Goal: Download file/media

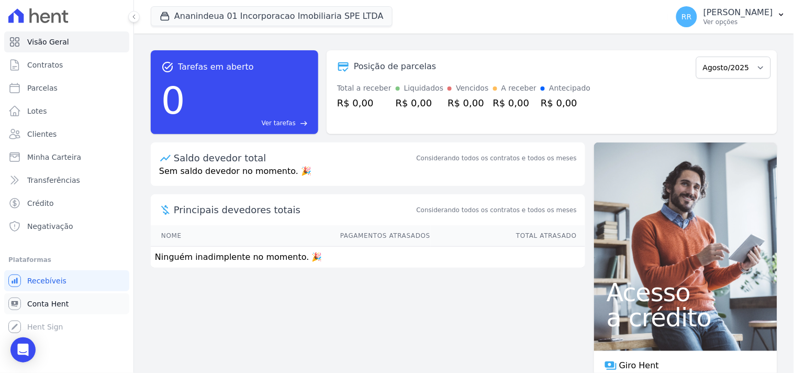
click at [49, 302] on span "Conta Hent" at bounding box center [47, 303] width 41 height 10
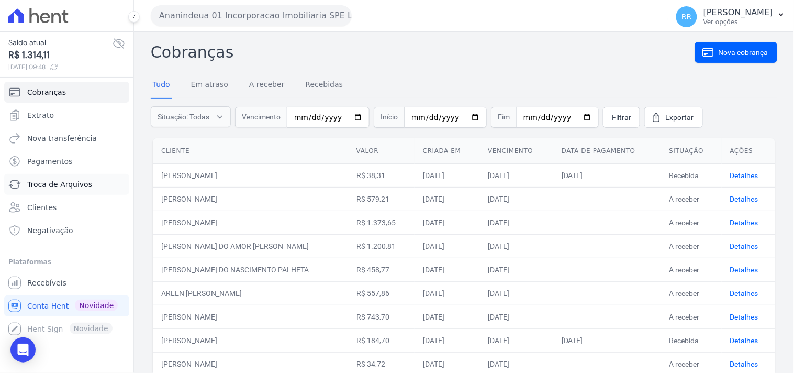
click at [66, 189] on span "Troca de Arquivos" at bounding box center [59, 184] width 65 height 10
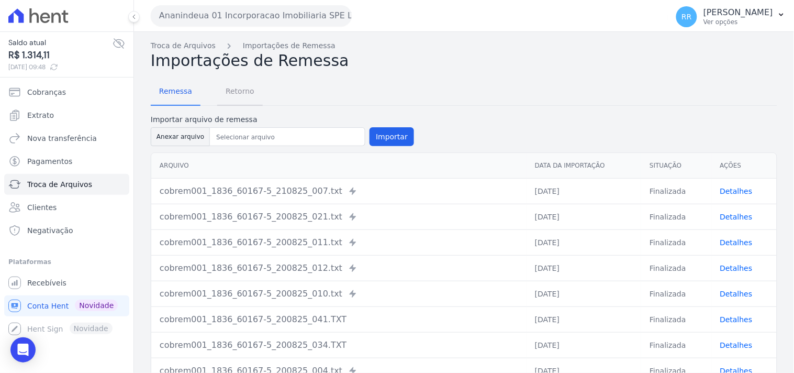
click at [228, 87] on span "Retorno" at bounding box center [239, 91] width 41 height 21
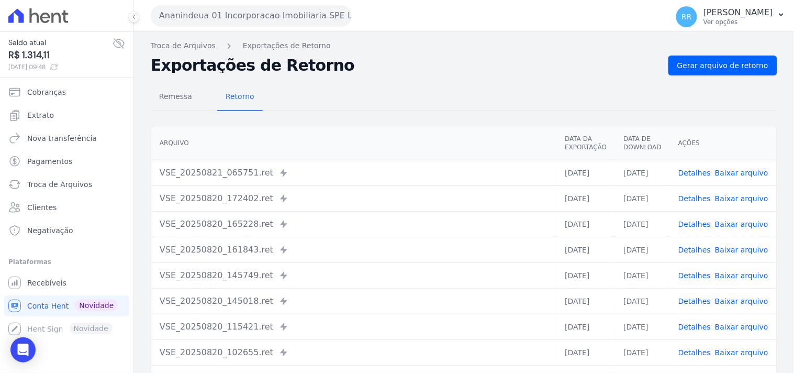
click at [325, 73] on div "Exportações de Retorno Gerar arquivo de retorno" at bounding box center [464, 65] width 626 height 20
click at [344, 70] on h2 "Exportações de Retorno" at bounding box center [405, 65] width 509 height 15
click at [289, 10] on button "Ananindeua 01 Incorporacao Imobiliaria SPE LTDA" at bounding box center [251, 15] width 201 height 21
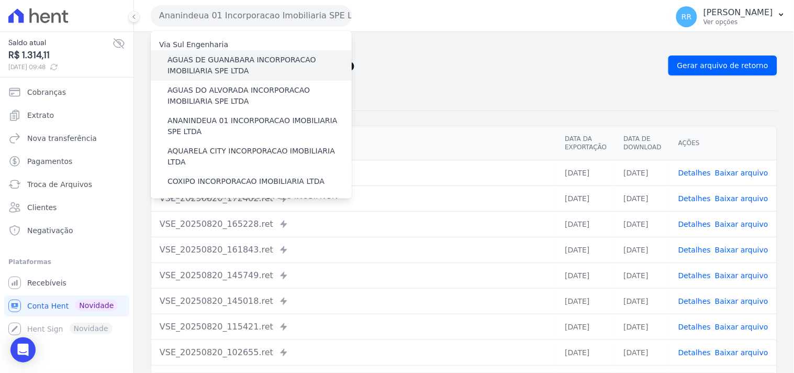
click at [219, 70] on label "AGUAS DE GUANABARA INCORPORACAO IMOBILIARIA SPE LTDA" at bounding box center [259, 65] width 184 height 22
click at [0, 0] on input "AGUAS DE GUANABARA INCORPORACAO IMOBILIARIA SPE LTDA" at bounding box center [0, 0] width 0 height 0
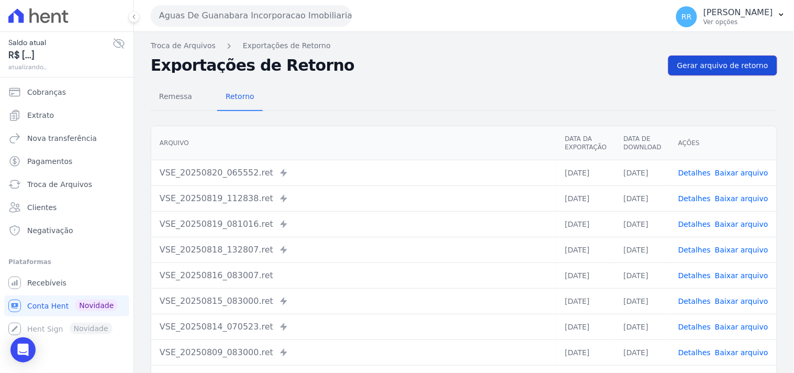
click at [718, 65] on span "Gerar arquivo de retorno" at bounding box center [722, 65] width 91 height 10
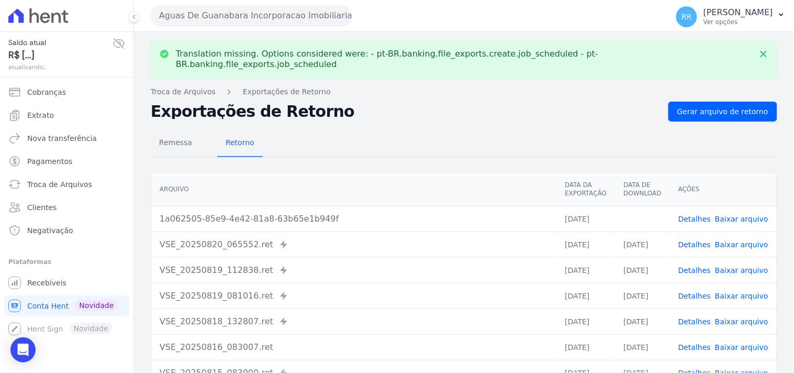
click at [735, 215] on link "Baixar arquivo" at bounding box center [741, 219] width 53 height 8
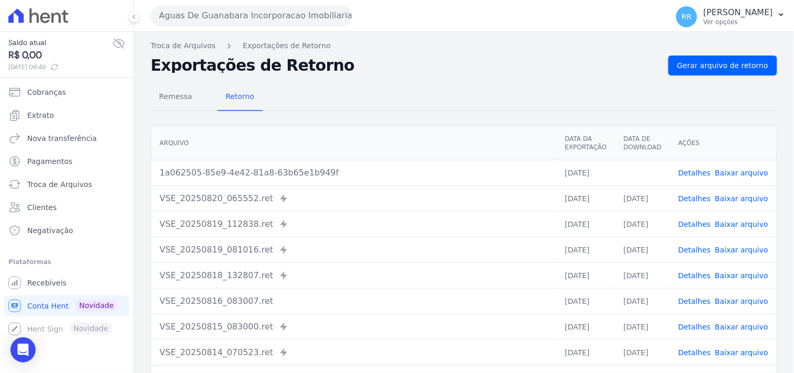
click at [301, 18] on button "Aguas De Guanabara Incorporacao Imobiliaria SPE LTDA" at bounding box center [251, 15] width 201 height 21
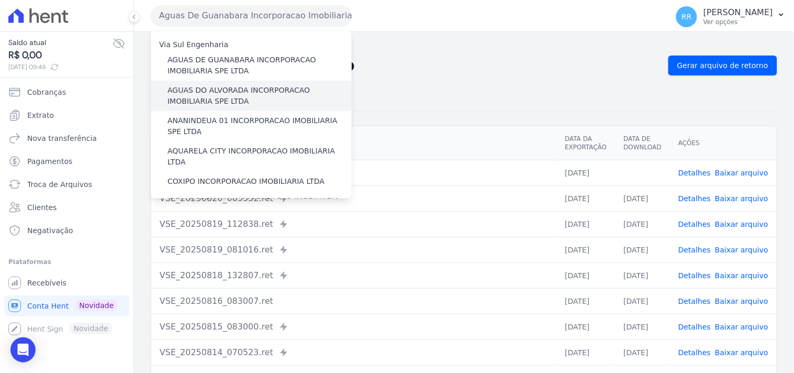
click at [237, 87] on label "AGUAS DO ALVORADA INCORPORACAO IMOBILIARIA SPE LTDA" at bounding box center [259, 96] width 184 height 22
click at [0, 0] on input "AGUAS DO ALVORADA INCORPORACAO IMOBILIARIA SPE LTDA" at bounding box center [0, 0] width 0 height 0
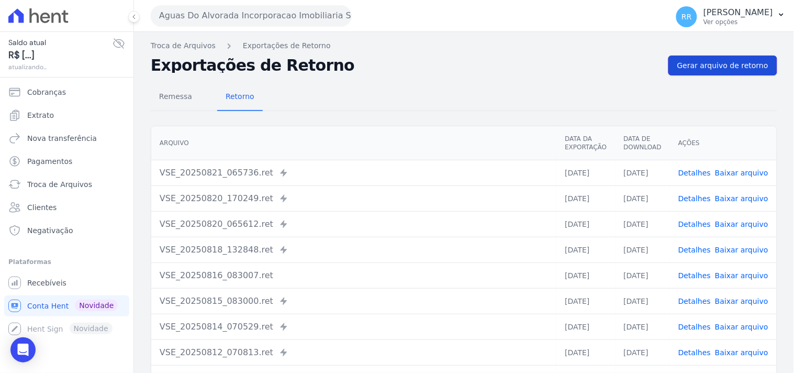
click at [751, 74] on link "Gerar arquivo de retorno" at bounding box center [722, 65] width 109 height 20
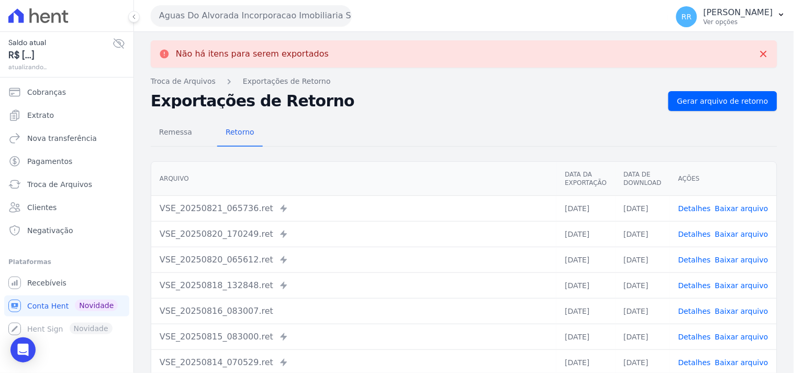
click at [289, 24] on button "Aguas Do Alvorada Incorporacao Imobiliaria SPE LTDA" at bounding box center [251, 15] width 201 height 21
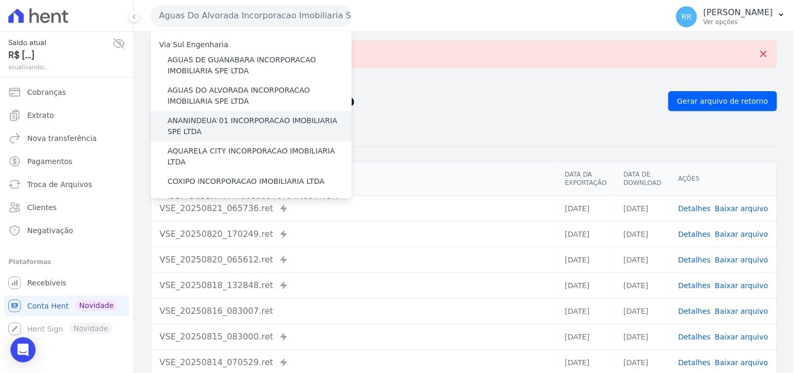
click at [213, 125] on label "ANANINDEUA 01 INCORPORACAO IMOBILIARIA SPE LTDA" at bounding box center [259, 126] width 184 height 22
click at [0, 0] on input "ANANINDEUA 01 INCORPORACAO IMOBILIARIA SPE LTDA" at bounding box center [0, 0] width 0 height 0
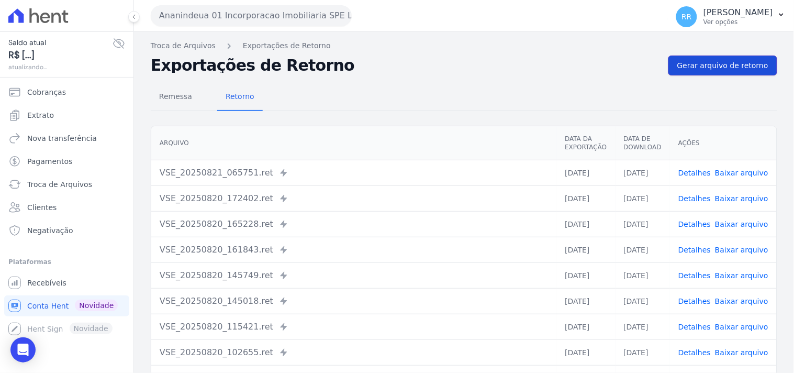
click at [764, 63] on link "Gerar arquivo de retorno" at bounding box center [722, 65] width 109 height 20
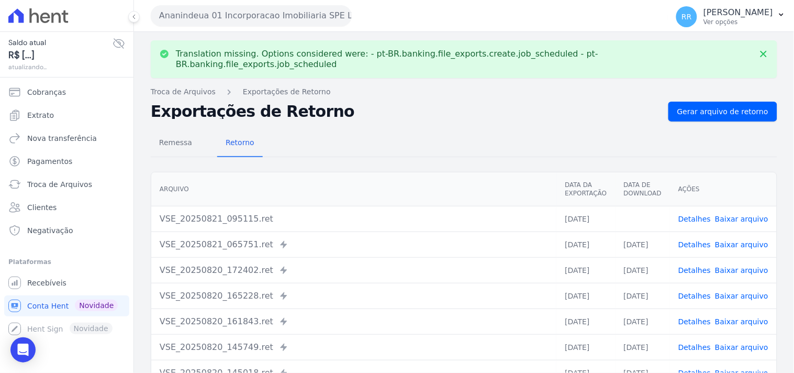
click at [730, 215] on link "Baixar arquivo" at bounding box center [741, 219] width 53 height 8
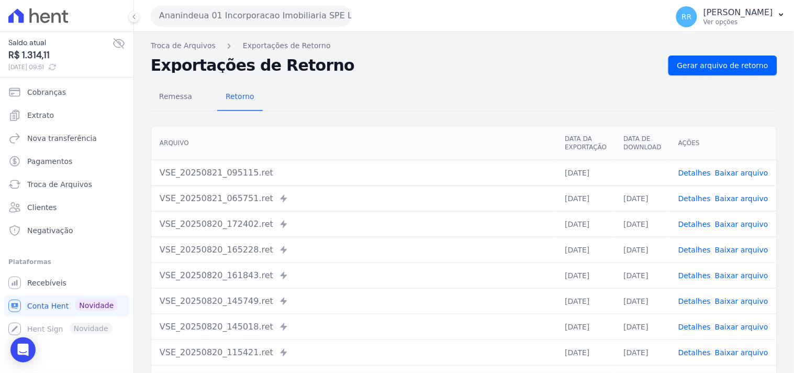
drag, startPoint x: 441, startPoint y: 80, endPoint x: 349, endPoint y: 50, distance: 96.8
click at [441, 80] on div "Remessa Retorno [GEOGRAPHIC_DATA] Data da Exportação Data de Download Ações VSE…" at bounding box center [464, 264] width 626 height 378
click at [267, 28] on div "Ananindeua 01 Incorporacao Imobiliaria SPE LTDA Via Sul Engenharia AGUAS DE [GE…" at bounding box center [407, 15] width 513 height 32
click at [268, 22] on button "Ananindeua 01 Incorporacao Imobiliaria SPE LTDA" at bounding box center [251, 15] width 201 height 21
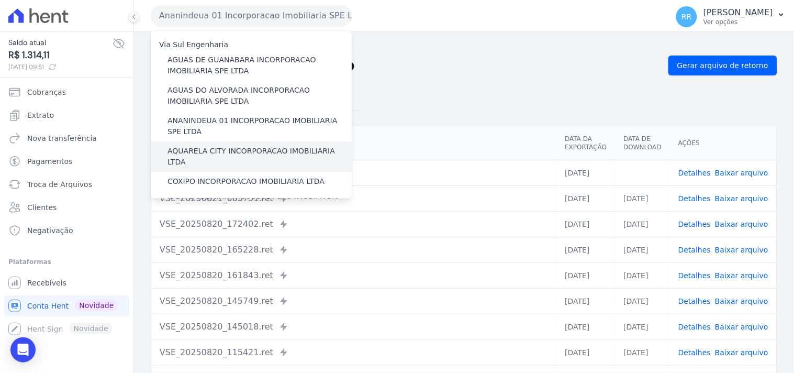
click at [194, 142] on div "AQUARELA CITY INCORPORACAO IMOBILIARIA LTDA" at bounding box center [251, 156] width 201 height 30
click at [194, 144] on div "AQUARELA CITY INCORPORACAO IMOBILIARIA LTDA" at bounding box center [251, 156] width 201 height 30
click at [194, 148] on label "AQUARELA CITY INCORPORACAO IMOBILIARIA LTDA" at bounding box center [259, 156] width 184 height 22
click at [0, 0] on input "AQUARELA CITY INCORPORACAO IMOBILIARIA LTDA" at bounding box center [0, 0] width 0 height 0
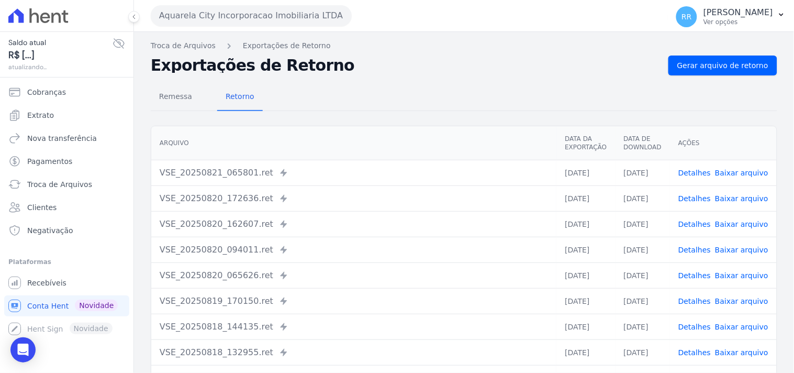
click at [713, 44] on nav "Troca de Arquivos Exportações de Retorno" at bounding box center [464, 45] width 626 height 11
click at [709, 55] on link "Gerar arquivo de retorno" at bounding box center [722, 65] width 109 height 20
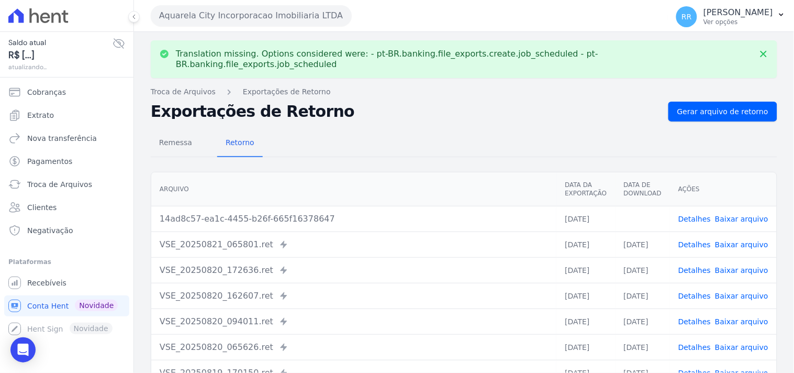
click at [736, 215] on link "Baixar arquivo" at bounding box center [741, 219] width 53 height 8
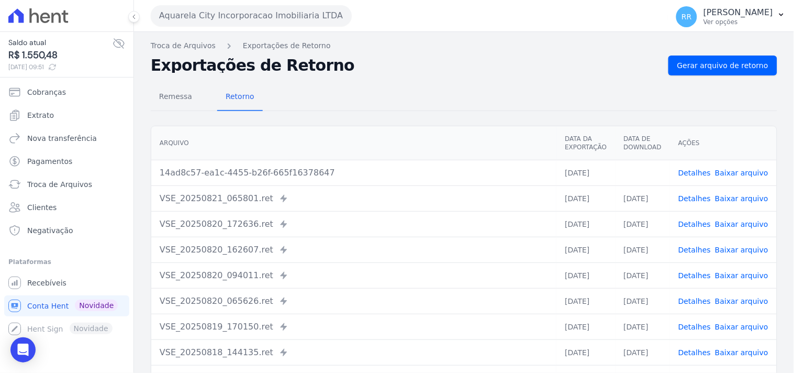
click at [232, 14] on button "Aquarela City Incorporacao Imobiliaria LTDA" at bounding box center [251, 15] width 201 height 21
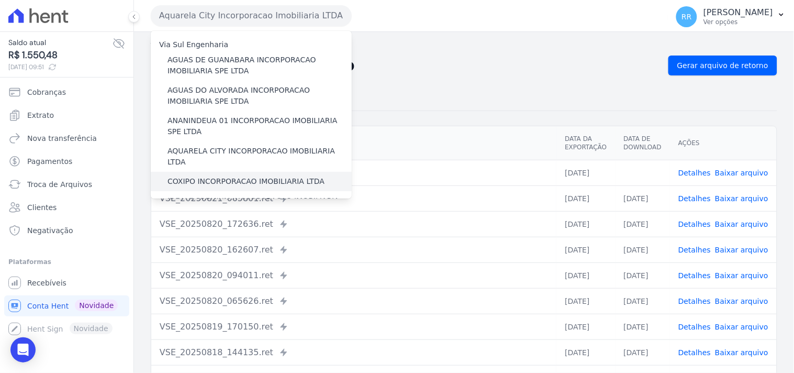
click at [201, 176] on label "COXIPO INCORPORACAO IMOBILIARIA LTDA" at bounding box center [245, 181] width 157 height 11
click at [0, 0] on input "COXIPO INCORPORACAO IMOBILIARIA LTDA" at bounding box center [0, 0] width 0 height 0
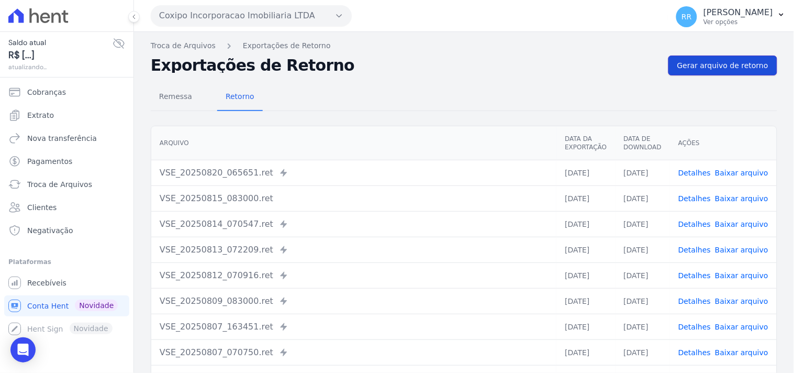
click at [740, 66] on span "Gerar arquivo de retorno" at bounding box center [722, 65] width 91 height 10
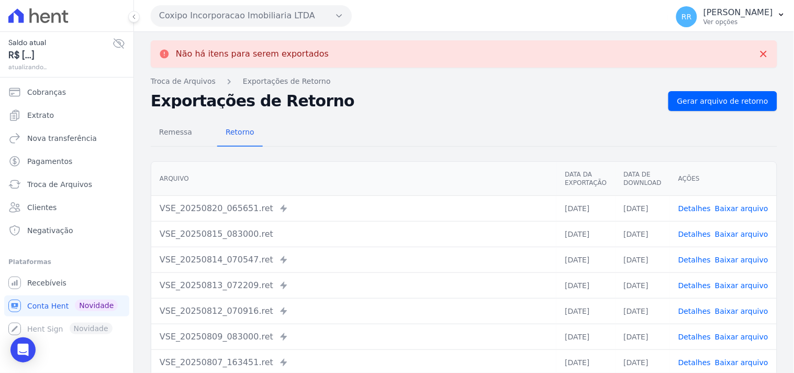
click at [228, 20] on button "Coxipo Incorporacao Imobiliaria LTDA" at bounding box center [251, 15] width 201 height 21
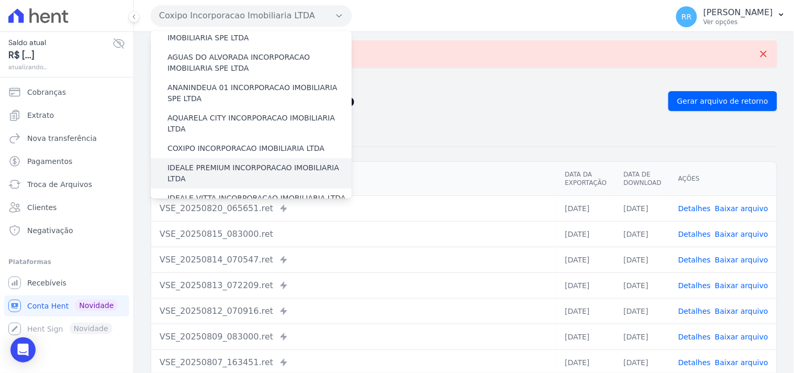
scroll to position [39, 0]
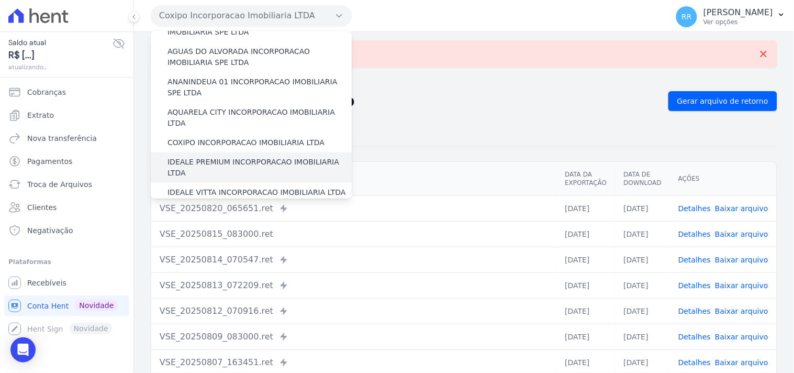
click at [215, 156] on label "IDEALE PREMIUM INCORPORACAO IMOBILIARIA LTDA" at bounding box center [259, 167] width 184 height 22
click at [0, 0] on input "IDEALE PREMIUM INCORPORACAO IMOBILIARIA LTDA" at bounding box center [0, 0] width 0 height 0
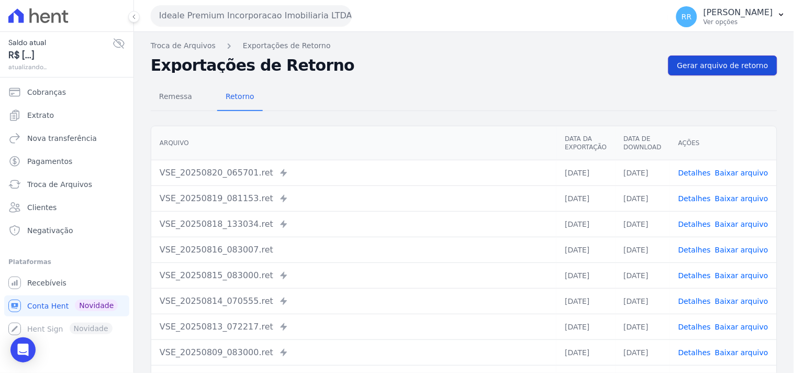
click at [708, 62] on span "Gerar arquivo de retorno" at bounding box center [722, 65] width 91 height 10
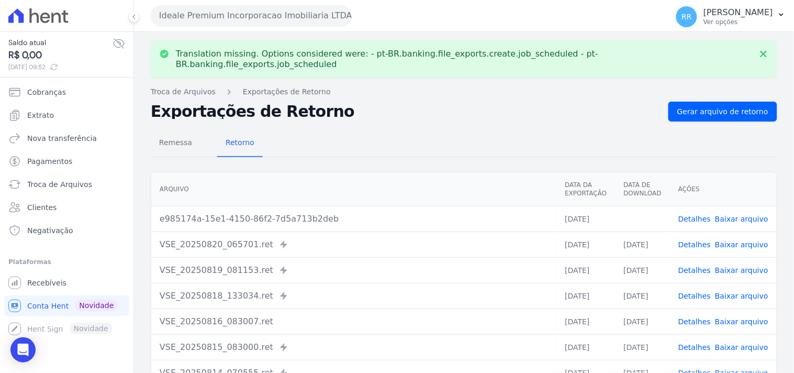
click at [731, 215] on link "Baixar arquivo" at bounding box center [741, 219] width 53 height 8
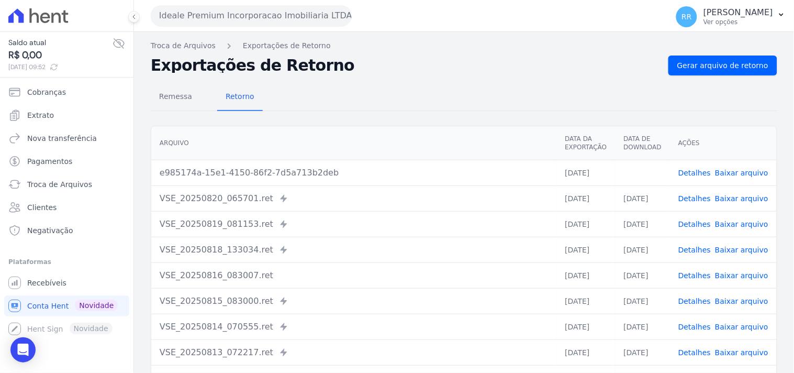
click at [375, 111] on div "Remessa Retorno [GEOGRAPHIC_DATA] Data da Exportação Data de Download Ações e98…" at bounding box center [464, 264] width 626 height 378
click at [289, 11] on button "Ideale Premium Incorporacao Imobiliaria LTDA" at bounding box center [251, 15] width 201 height 21
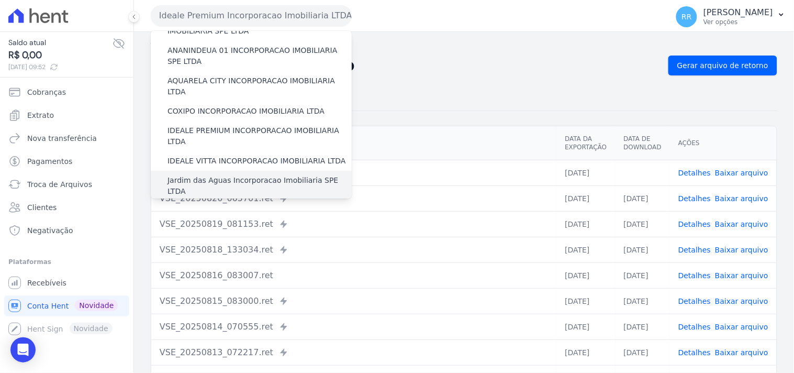
scroll to position [77, 0]
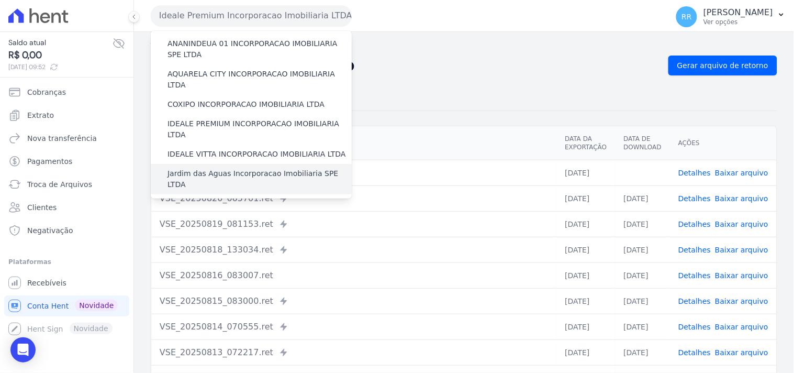
click at [205, 168] on label "Jardim das Aguas Incorporacao Imobiliaria SPE LTDA" at bounding box center [259, 179] width 184 height 22
click at [0, 0] on input "Jardim das Aguas Incorporacao Imobiliaria SPE LTDA" at bounding box center [0, 0] width 0 height 0
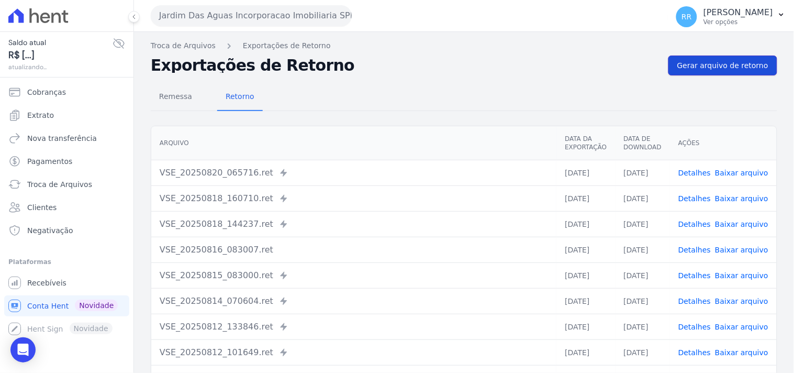
click at [733, 58] on link "Gerar arquivo de retorno" at bounding box center [722, 65] width 109 height 20
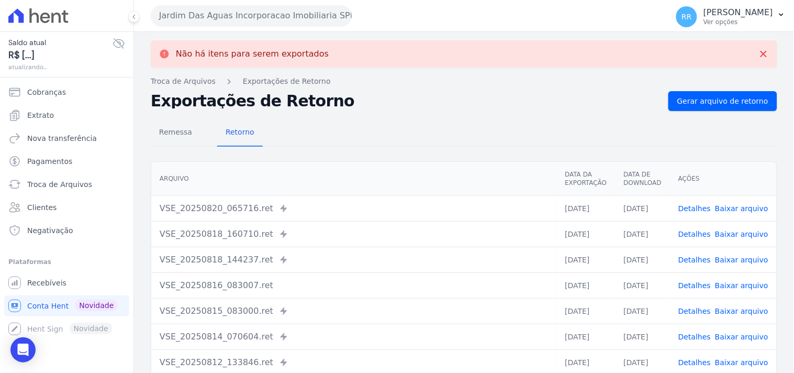
click at [182, 19] on button "Jardim Das Aguas Incorporacao Imobiliaria SPE LTDA" at bounding box center [251, 15] width 201 height 21
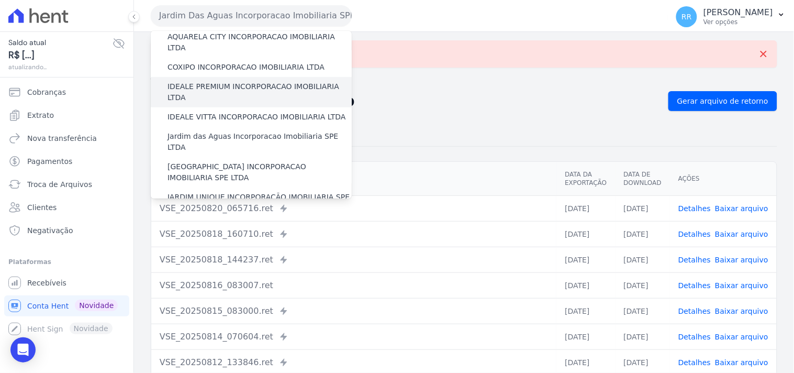
scroll to position [135, 0]
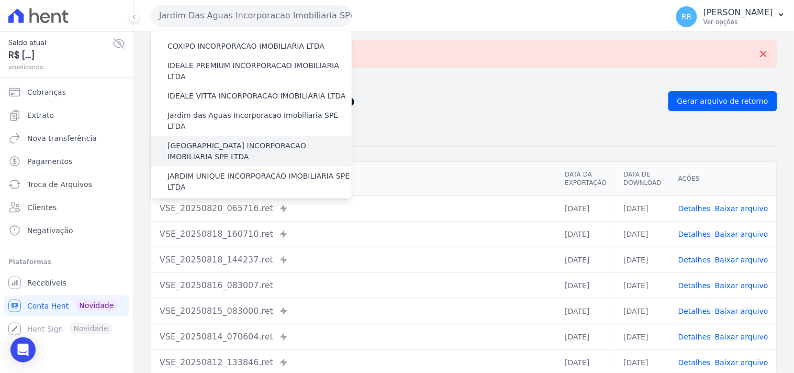
click at [208, 140] on label "[GEOGRAPHIC_DATA] INCORPORACAO IMOBILIARIA SPE LTDA" at bounding box center [259, 151] width 184 height 22
click at [0, 0] on input "[GEOGRAPHIC_DATA] INCORPORACAO IMOBILIARIA SPE LTDA" at bounding box center [0, 0] width 0 height 0
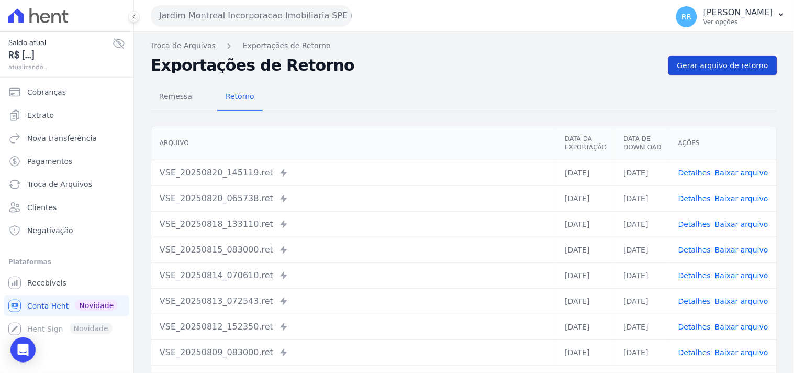
click at [715, 59] on link "Gerar arquivo de retorno" at bounding box center [722, 65] width 109 height 20
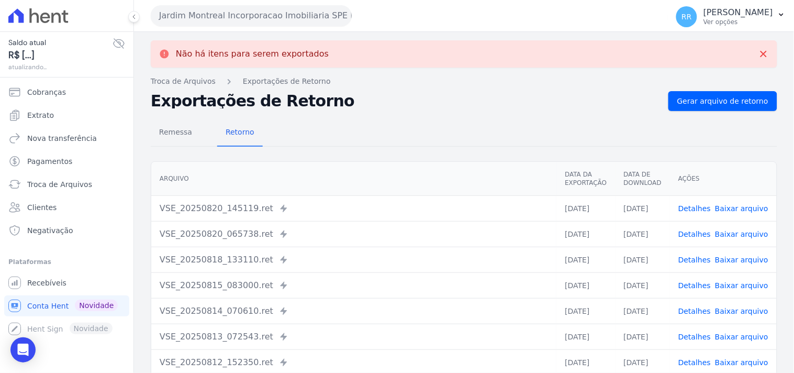
click at [306, 18] on button "Jardim Montreal Incorporacao Imobiliaria SPE LTDA" at bounding box center [251, 15] width 201 height 21
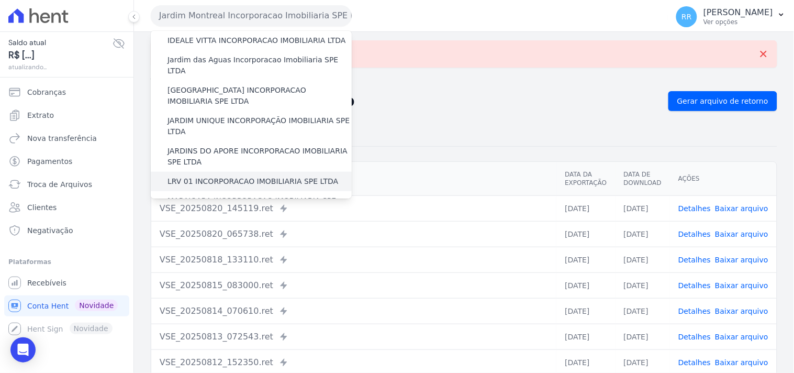
scroll to position [213, 0]
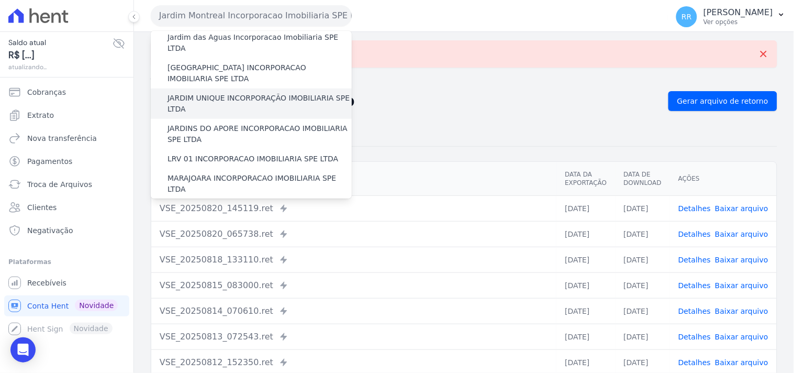
click at [215, 93] on label "JARDIM UNIQUE INCORPORAÇÃO IMOBILIARIA SPE LTDA" at bounding box center [259, 104] width 184 height 22
click at [0, 0] on input "JARDIM UNIQUE INCORPORAÇÃO IMOBILIARIA SPE LTDA" at bounding box center [0, 0] width 0 height 0
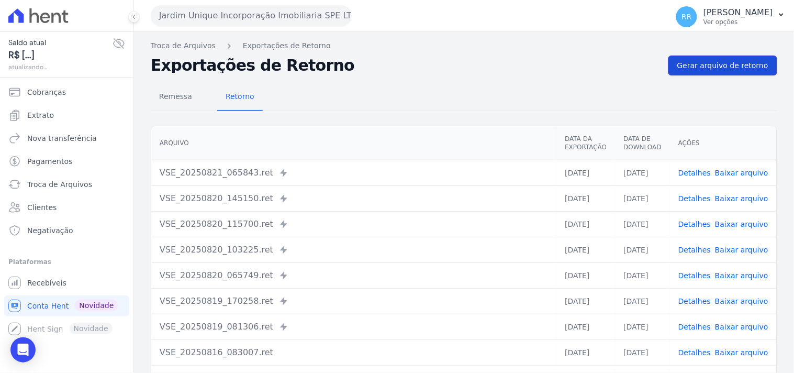
click at [726, 65] on span "Gerar arquivo de retorno" at bounding box center [722, 65] width 91 height 10
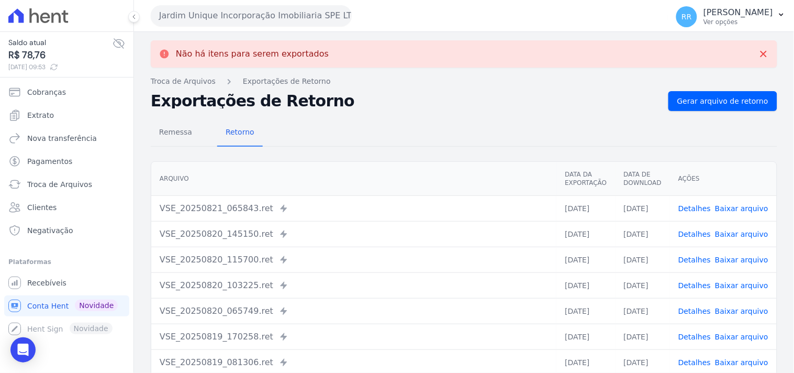
click at [184, 27] on div "Jardim Unique Incorporação Imobiliaria SPE LTDA Via Sul Engenharia AGUAS DE [GE…" at bounding box center [407, 15] width 513 height 32
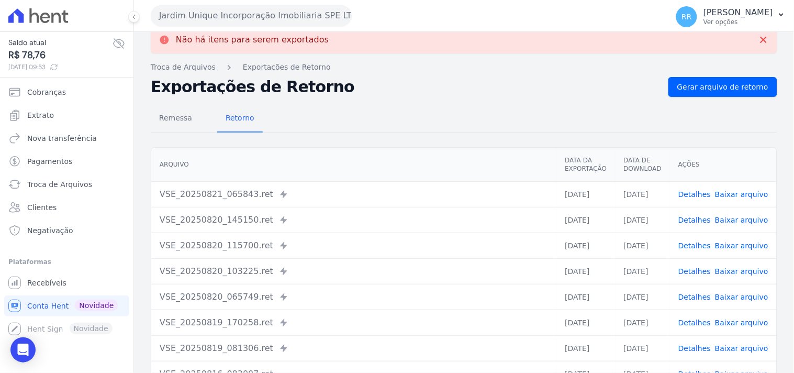
scroll to position [58, 0]
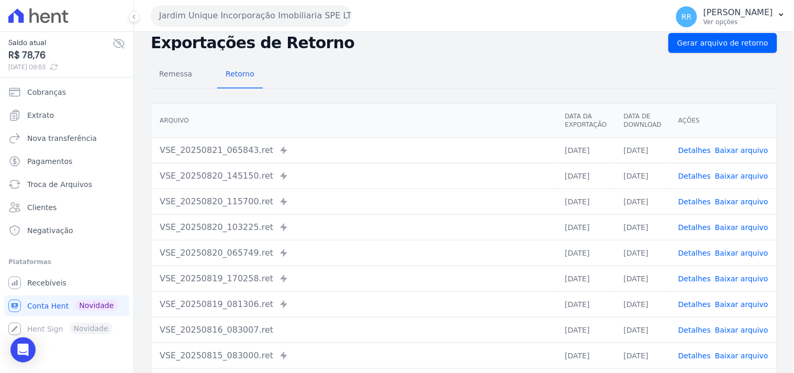
click at [234, 14] on button "Jardim Unique Incorporação Imobiliaria SPE LTDA" at bounding box center [251, 15] width 201 height 21
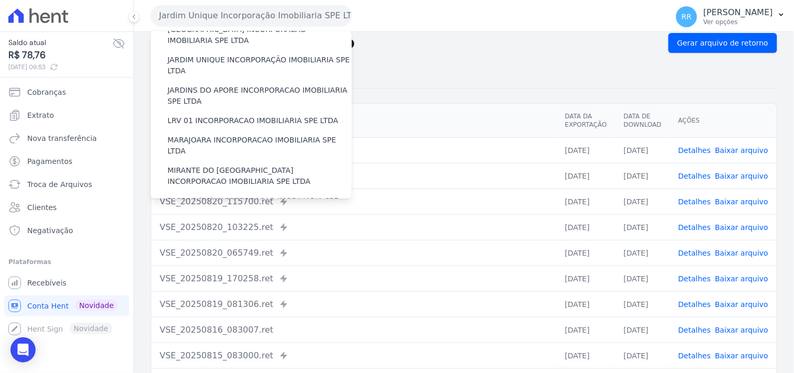
scroll to position [252, 0]
click at [223, 84] on label "JARDINS DO APORE INCORPORACAO IMOBILIARIA SPE LTDA" at bounding box center [259, 95] width 184 height 22
click at [0, 0] on input "JARDINS DO APORE INCORPORACAO IMOBILIARIA SPE LTDA" at bounding box center [0, 0] width 0 height 0
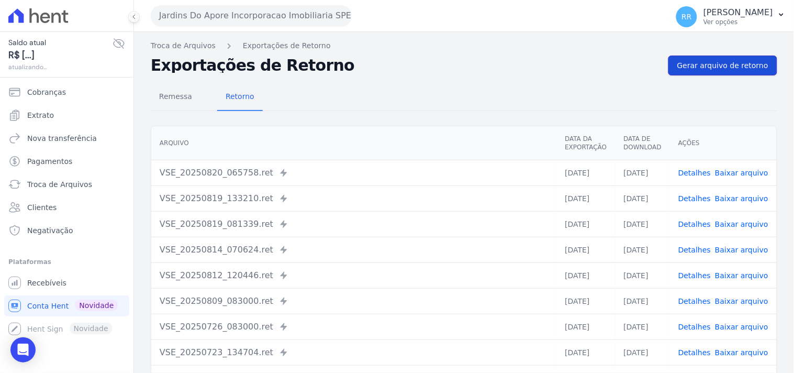
click at [711, 73] on link "Gerar arquivo de retorno" at bounding box center [722, 65] width 109 height 20
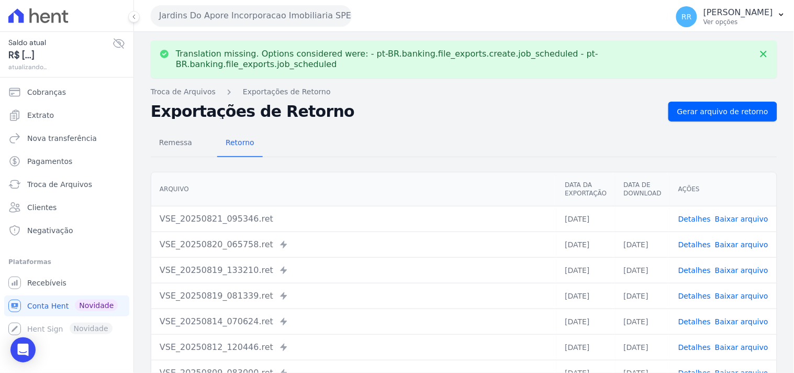
click at [731, 215] on link "Baixar arquivo" at bounding box center [741, 219] width 53 height 8
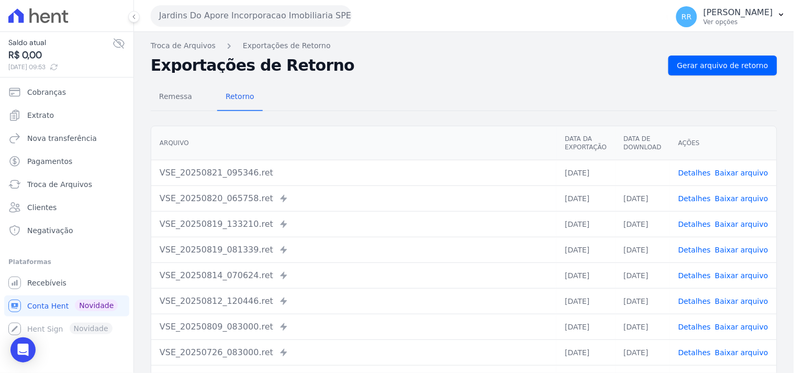
click at [397, 66] on h2 "Exportações de Retorno" at bounding box center [405, 65] width 509 height 15
click at [174, 17] on button "Jardins Do Apore Incorporacao Imobiliaria SPE LTDA" at bounding box center [251, 15] width 201 height 21
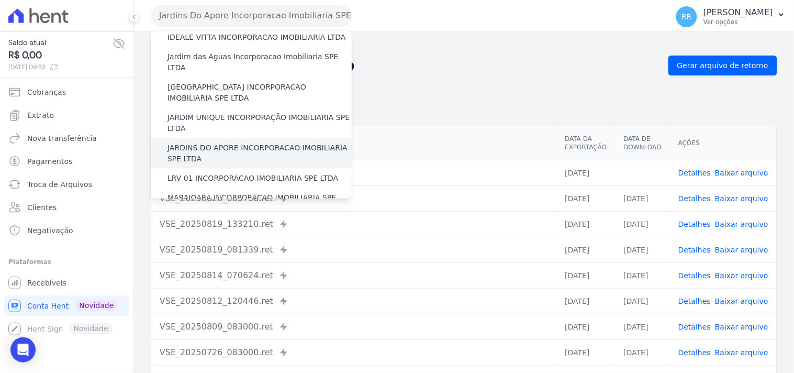
scroll to position [213, 0]
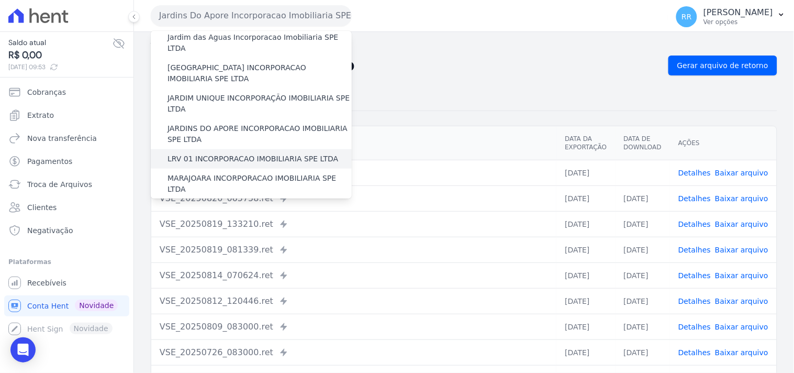
click at [208, 153] on label "LRV 01 INCORPORACAO IMOBILIARIA SPE LTDA" at bounding box center [252, 158] width 171 height 11
click at [0, 0] on input "LRV 01 INCORPORACAO IMOBILIARIA SPE LTDA" at bounding box center [0, 0] width 0 height 0
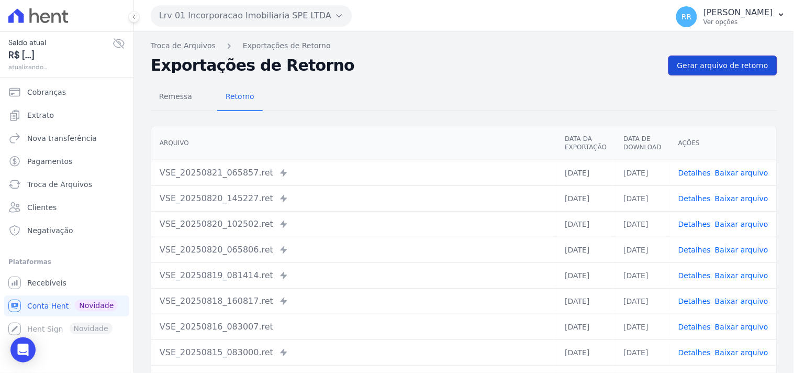
click at [714, 59] on link "Gerar arquivo de retorno" at bounding box center [722, 65] width 109 height 20
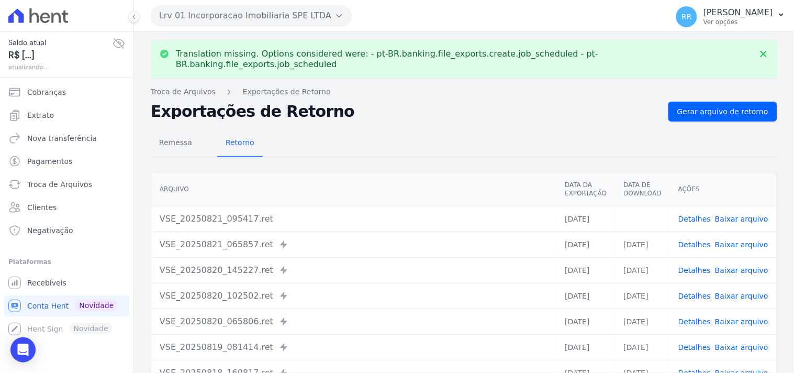
click at [721, 215] on link "Baixar arquivo" at bounding box center [741, 219] width 53 height 8
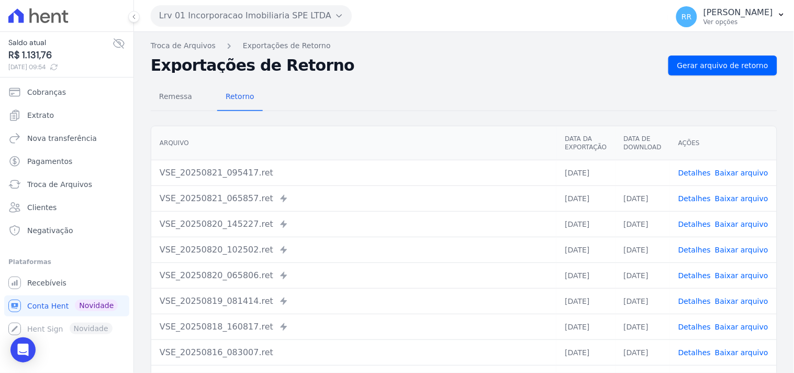
drag, startPoint x: 402, startPoint y: 81, endPoint x: 344, endPoint y: 56, distance: 63.1
click at [402, 81] on div "Remessa Retorno [GEOGRAPHIC_DATA] Data da Exportação Data de Download Ações VSE…" at bounding box center [464, 264] width 626 height 378
click at [301, 5] on button "Lrv 01 Incorporacao Imobiliaria SPE LTDA" at bounding box center [251, 15] width 201 height 21
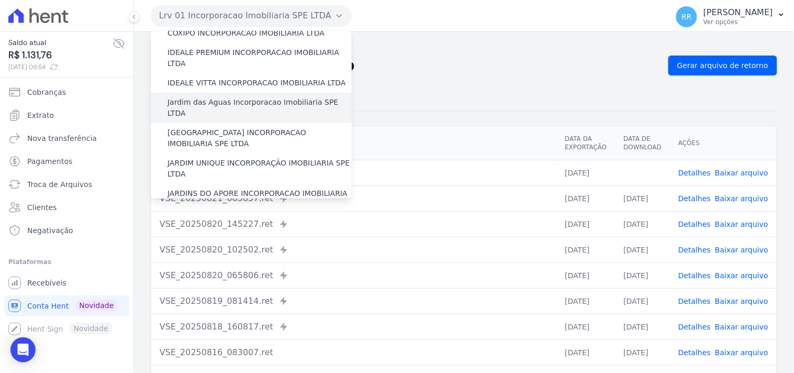
scroll to position [232, 0]
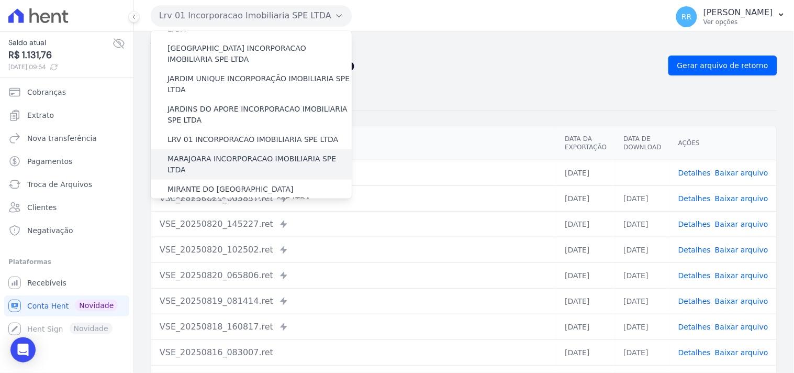
click at [202, 153] on label "MARAJOARA INCORPORACAO IMOBILIARIA SPE LTDA" at bounding box center [259, 164] width 184 height 22
click at [0, 0] on input "MARAJOARA INCORPORACAO IMOBILIARIA SPE LTDA" at bounding box center [0, 0] width 0 height 0
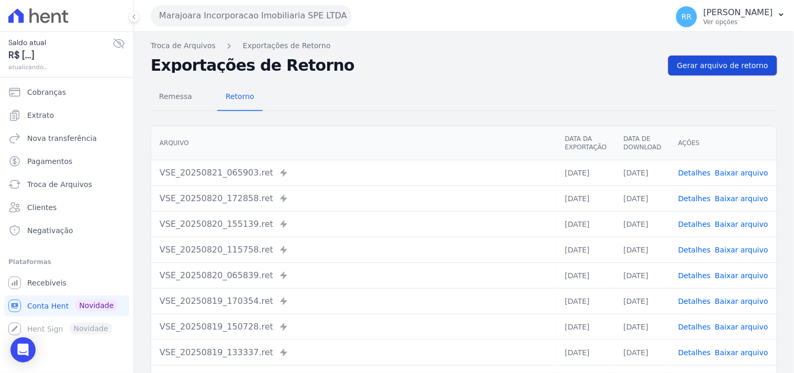
click at [729, 55] on link "Gerar arquivo de retorno" at bounding box center [722, 65] width 109 height 20
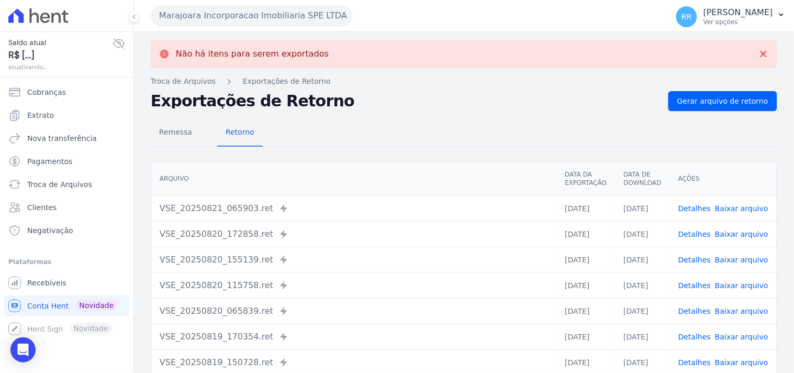
click at [231, 6] on button "Marajoara Incorporacao Imobiliaria SPE LTDA" at bounding box center [251, 15] width 201 height 21
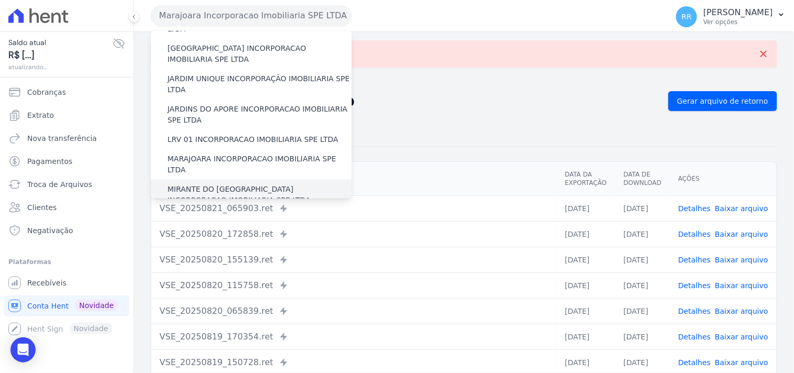
click at [193, 184] on label "MIRANTE DO [GEOGRAPHIC_DATA] INCORPORACAO IMOBILIARIA SPE LTDA" at bounding box center [259, 195] width 184 height 22
click at [0, 0] on input "MIRANTE DO [GEOGRAPHIC_DATA] INCORPORACAO IMOBILIARIA SPE LTDA" at bounding box center [0, 0] width 0 height 0
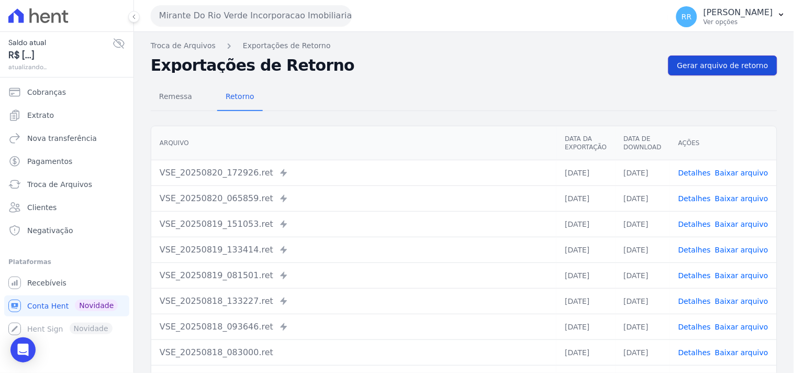
click at [723, 71] on link "Gerar arquivo de retorno" at bounding box center [722, 65] width 109 height 20
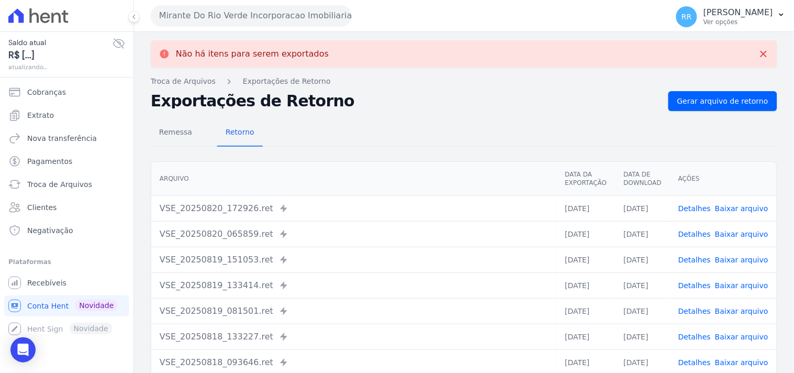
click at [253, 18] on button "Mirante Do Rio Verde Incorporacao Imobiliaria SPE LTDA" at bounding box center [251, 15] width 201 height 21
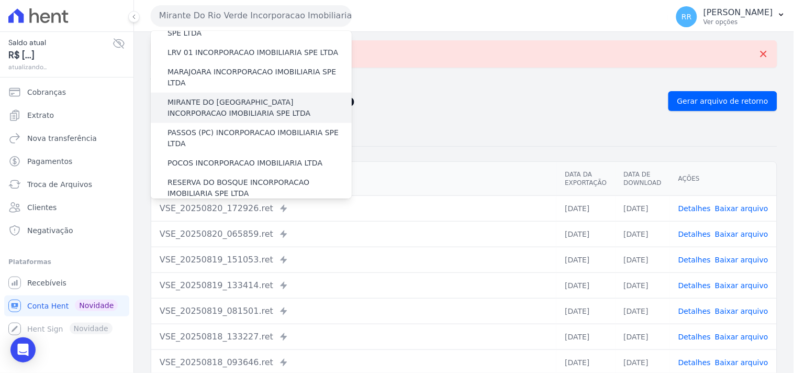
scroll to position [310, 0]
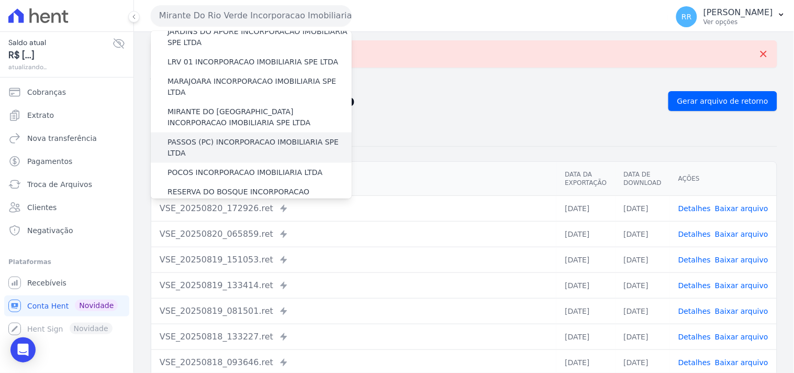
click at [231, 137] on label "PASSOS (PC) INCORPORACAO IMOBILIARIA SPE LTDA" at bounding box center [259, 148] width 184 height 22
click at [0, 0] on input "PASSOS (PC) INCORPORACAO IMOBILIARIA SPE LTDA" at bounding box center [0, 0] width 0 height 0
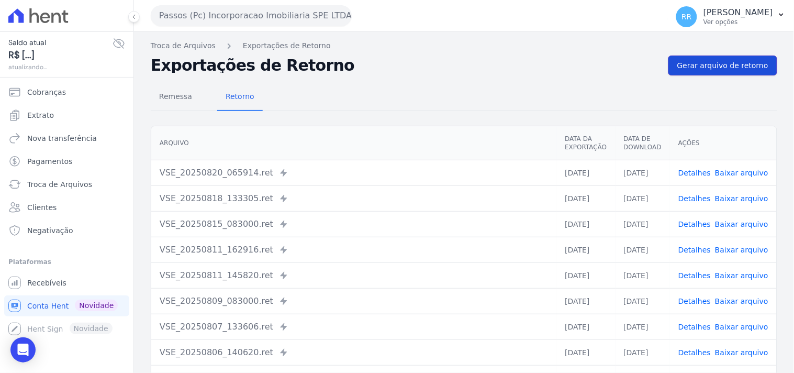
click at [722, 64] on span "Gerar arquivo de retorno" at bounding box center [722, 65] width 91 height 10
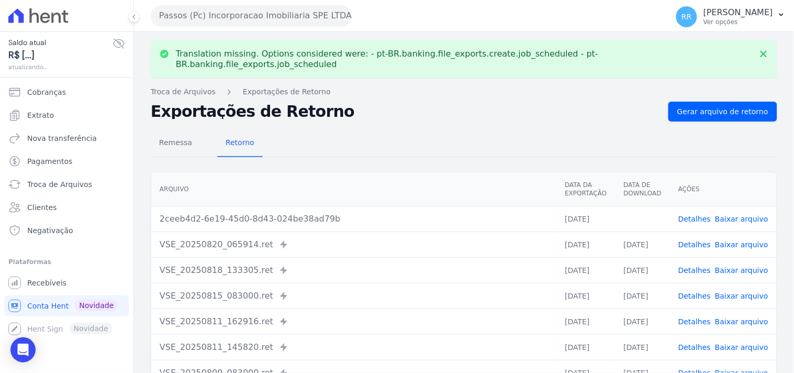
click at [738, 215] on link "Baixar arquivo" at bounding box center [741, 219] width 53 height 8
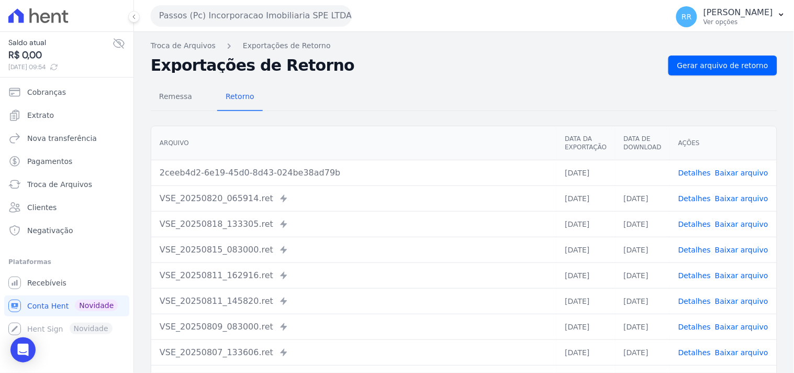
click at [390, 132] on th "Arquivo" at bounding box center [353, 143] width 405 height 34
click at [232, 8] on button "Passos (Pc) Incorporacao Imobiliaria SPE LTDA" at bounding box center [251, 15] width 201 height 21
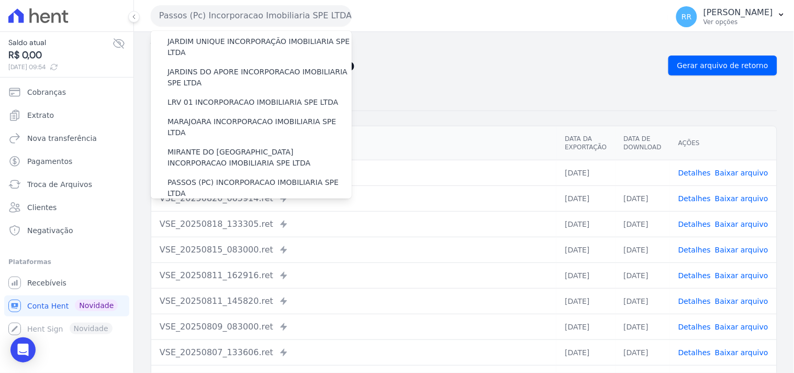
scroll to position [290, 0]
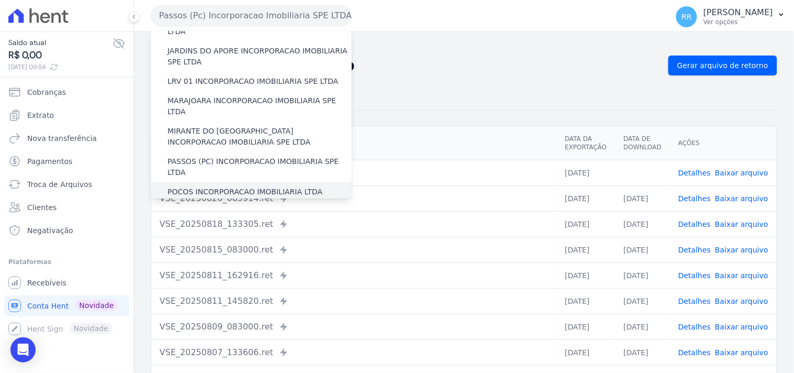
click at [181, 186] on label "POCOS INCORPORACAO IMOBILIARIA LTDA" at bounding box center [244, 191] width 155 height 11
click at [0, 0] on input "POCOS INCORPORACAO IMOBILIARIA LTDA" at bounding box center [0, 0] width 0 height 0
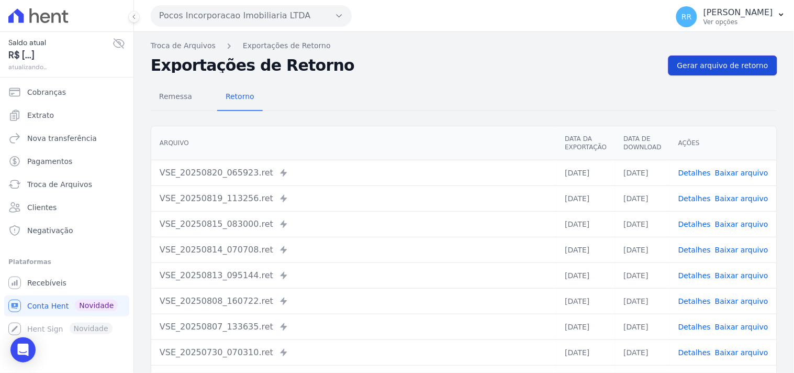
click at [705, 61] on span "Gerar arquivo de retorno" at bounding box center [722, 65] width 91 height 10
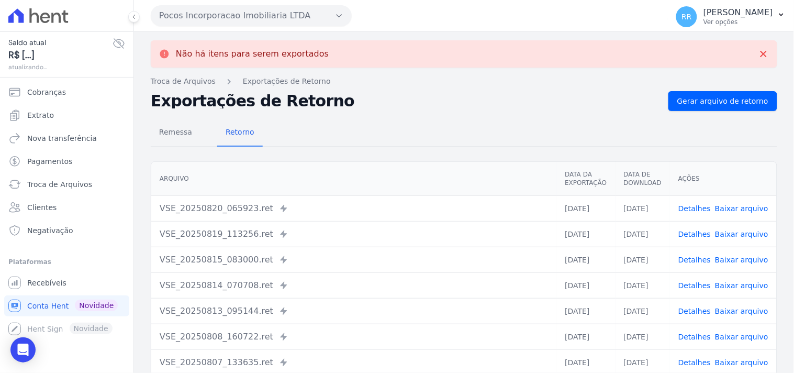
click at [207, 16] on button "Pocos Incorporacao Imobiliaria LTDA" at bounding box center [251, 15] width 201 height 21
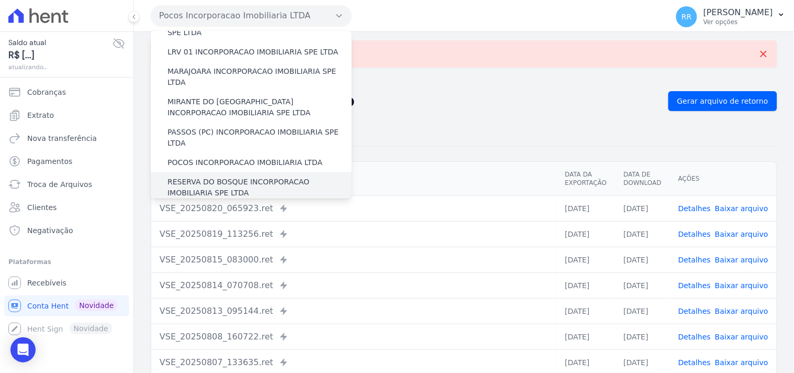
scroll to position [330, 0]
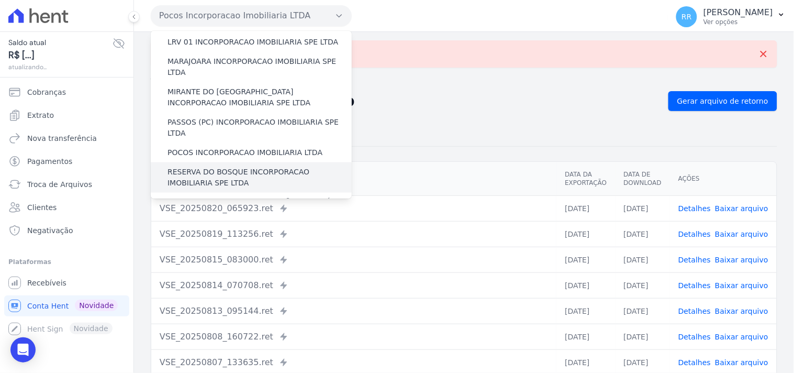
click at [198, 166] on label "RESERVA DO BOSQUE INCORPORACAO IMOBILIARIA SPE LTDA" at bounding box center [259, 177] width 184 height 22
click at [0, 0] on input "RESERVA DO BOSQUE INCORPORACAO IMOBILIARIA SPE LTDA" at bounding box center [0, 0] width 0 height 0
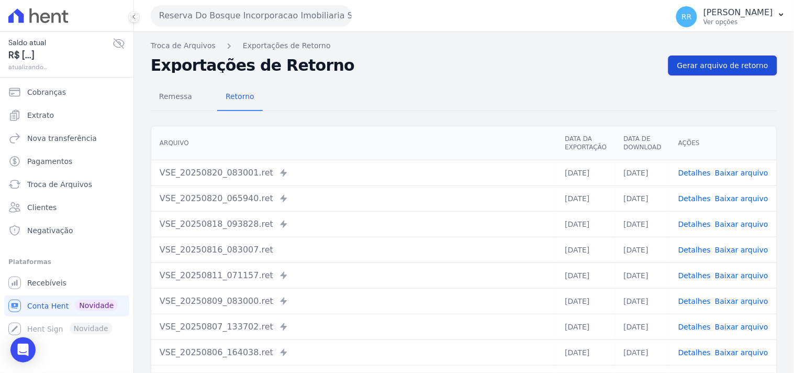
click at [731, 70] on span "Gerar arquivo de retorno" at bounding box center [722, 65] width 91 height 10
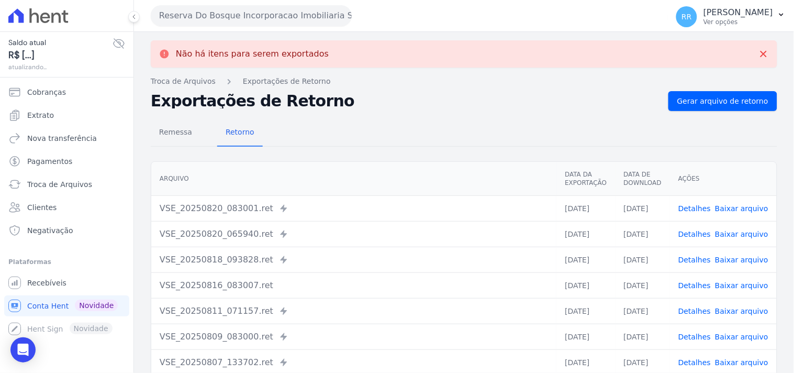
click at [241, 16] on button "Reserva Do Bosque Incorporacao Imobiliaria SPE LTDA" at bounding box center [251, 15] width 201 height 21
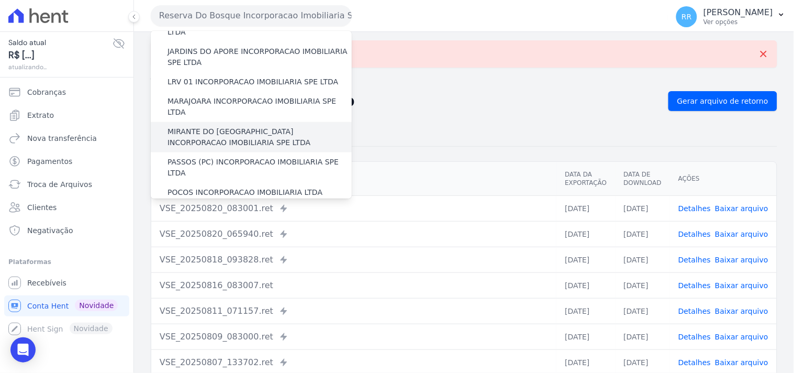
scroll to position [348, 0]
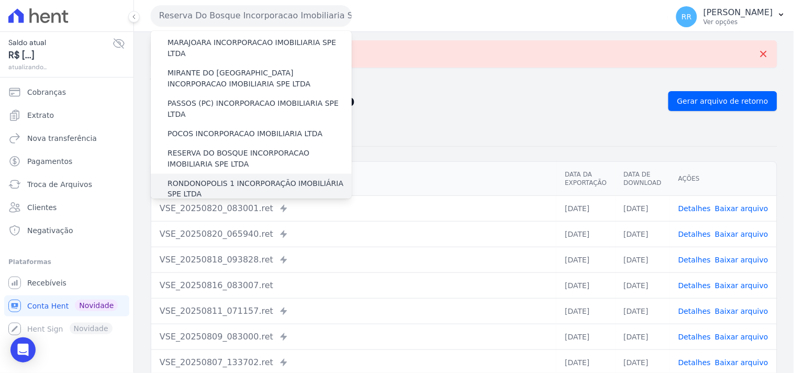
click at [219, 178] on label "RONDONOPOLIS 1 INCORPORAÇÃO IMOBILIÁRIA SPE LTDA" at bounding box center [259, 189] width 184 height 22
click at [0, 0] on input "RONDONOPOLIS 1 INCORPORAÇÃO IMOBILIÁRIA SPE LTDA" at bounding box center [0, 0] width 0 height 0
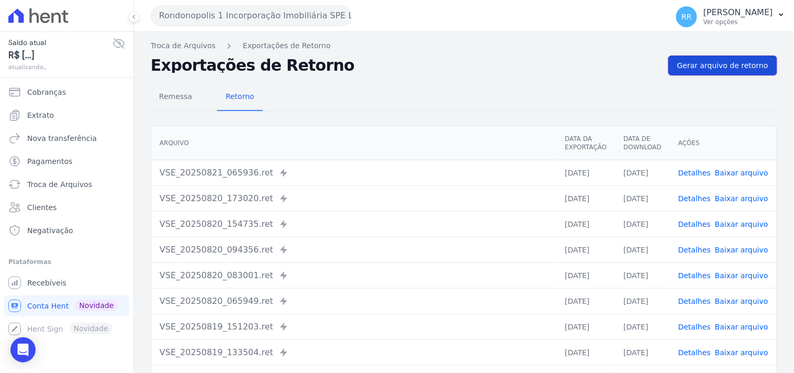
click at [719, 69] on span "Gerar arquivo de retorno" at bounding box center [722, 65] width 91 height 10
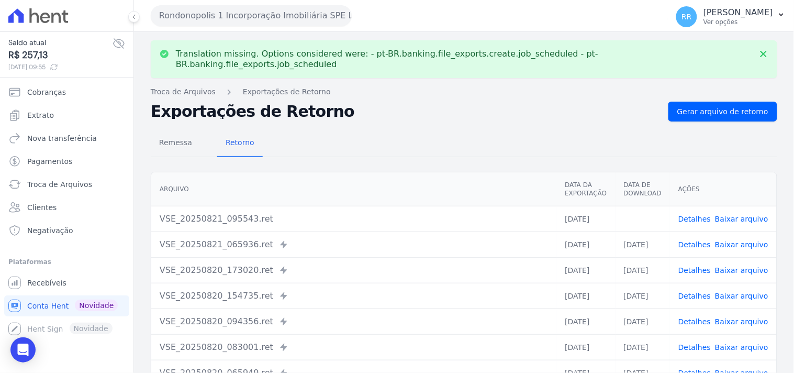
click at [720, 215] on link "Baixar arquivo" at bounding box center [741, 219] width 53 height 8
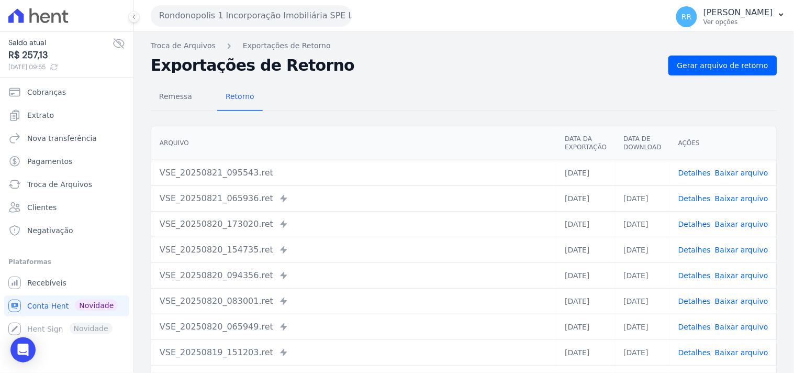
click at [420, 86] on div "Remessa Retorno" at bounding box center [464, 97] width 626 height 27
drag, startPoint x: 207, startPoint y: 24, endPoint x: 210, endPoint y: 43, distance: 19.0
click at [208, 24] on button "Rondonopolis 1 Incorporação Imobiliária SPE LTDA" at bounding box center [251, 15] width 201 height 21
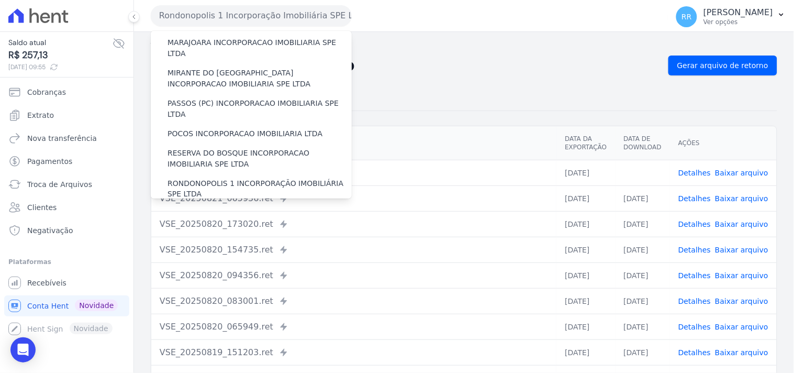
click at [211, 208] on label "SOFIA INCORPORADORA LTDA" at bounding box center [221, 213] width 109 height 11
click at [0, 0] on input "SOFIA INCORPORADORA LTDA" at bounding box center [0, 0] width 0 height 0
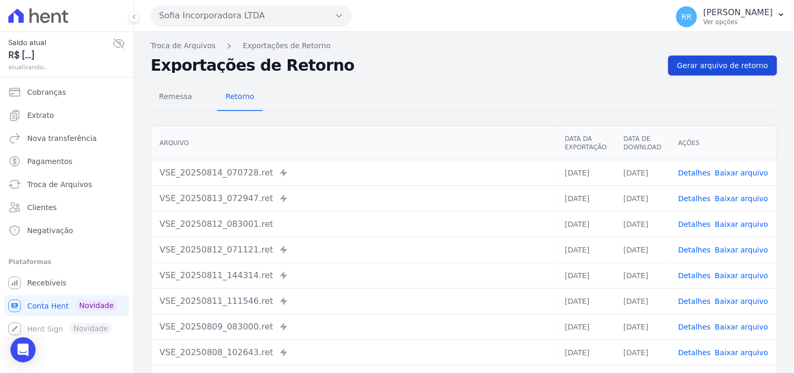
click at [725, 60] on span "Gerar arquivo de retorno" at bounding box center [722, 65] width 91 height 10
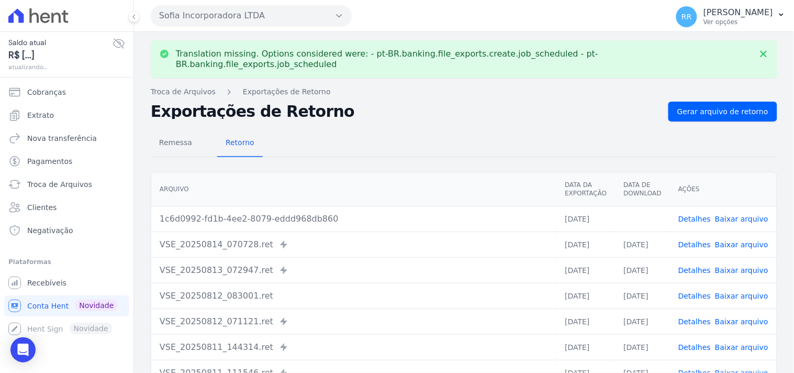
click at [728, 215] on link "Baixar arquivo" at bounding box center [741, 219] width 53 height 8
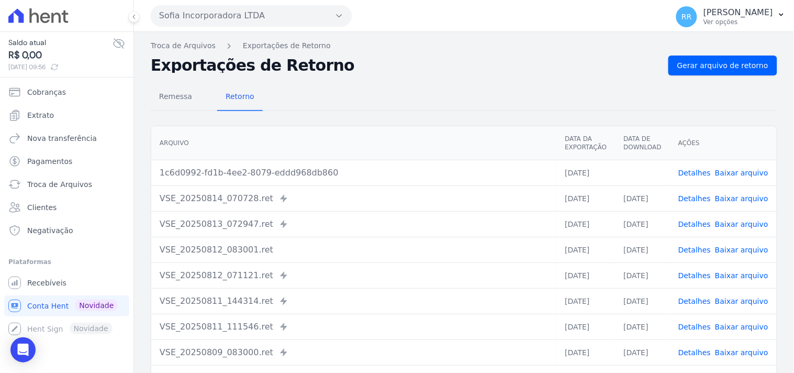
click at [506, 93] on div "Remessa Retorno" at bounding box center [464, 97] width 626 height 27
click at [210, 12] on button "Sofia Incorporadora LTDA" at bounding box center [251, 15] width 201 height 21
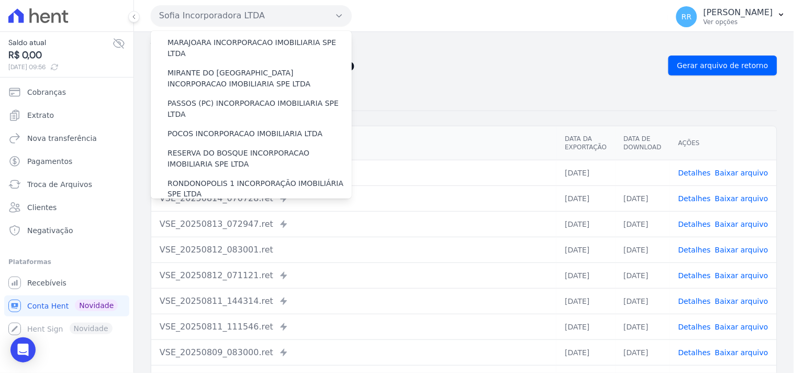
click at [194, 228] on label "VALE SUPREMO INCORPORACAO IMOBILIARIA SPE LTDA" at bounding box center [259, 239] width 184 height 22
click at [0, 0] on input "VALE SUPREMO INCORPORACAO IMOBILIARIA SPE LTDA" at bounding box center [0, 0] width 0 height 0
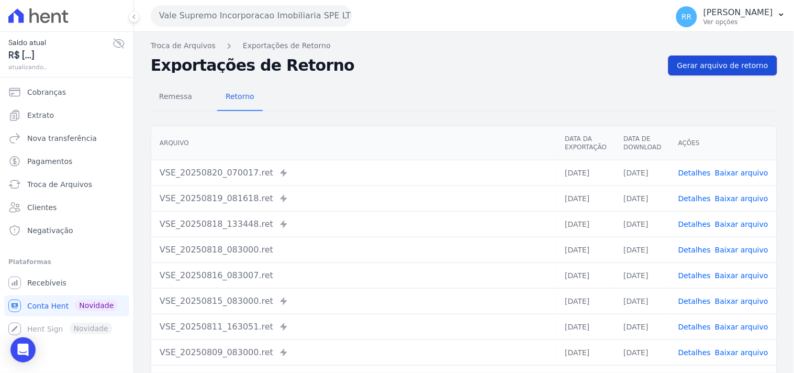
click at [717, 55] on link "Gerar arquivo de retorno" at bounding box center [722, 65] width 109 height 20
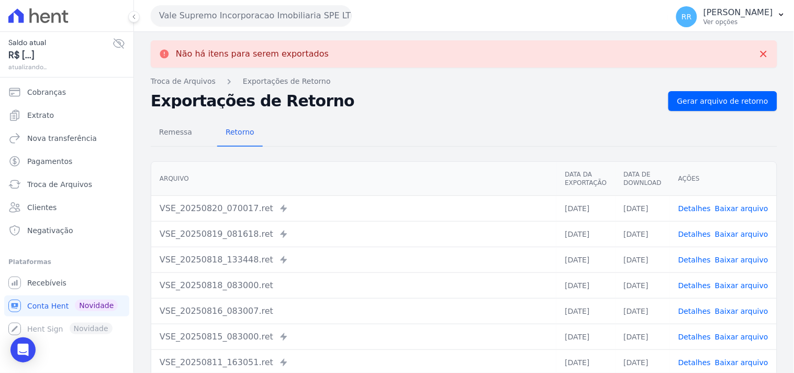
click at [296, 15] on button "Vale Supremo Incorporacao Imobiliaria SPE LTDA" at bounding box center [251, 15] width 201 height 21
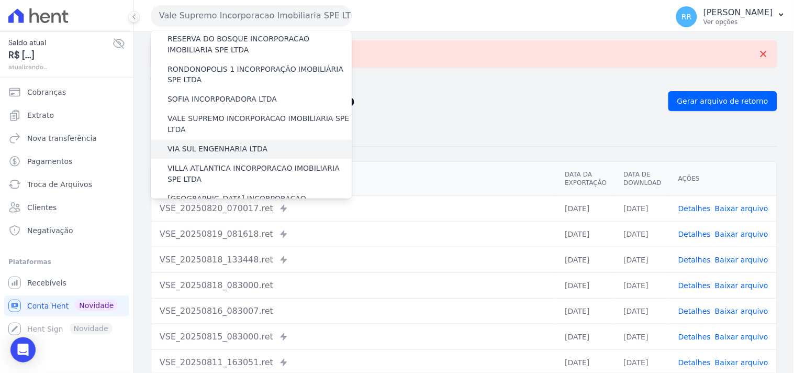
scroll to position [467, 0]
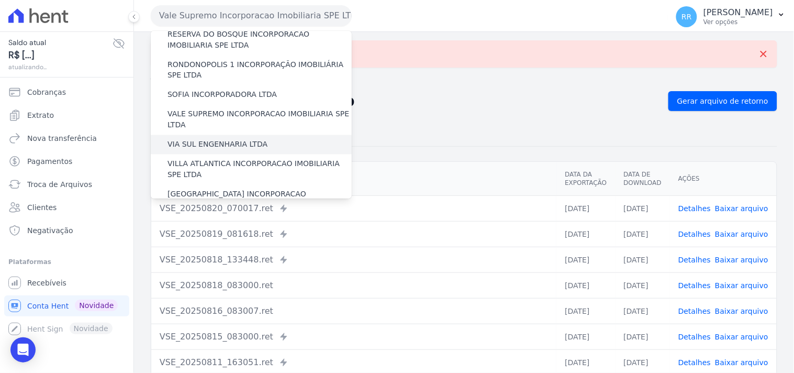
click at [210, 139] on label "VIA SUL ENGENHARIA LTDA" at bounding box center [217, 144] width 100 height 11
click at [0, 0] on input "VIA SUL ENGENHARIA LTDA" at bounding box center [0, 0] width 0 height 0
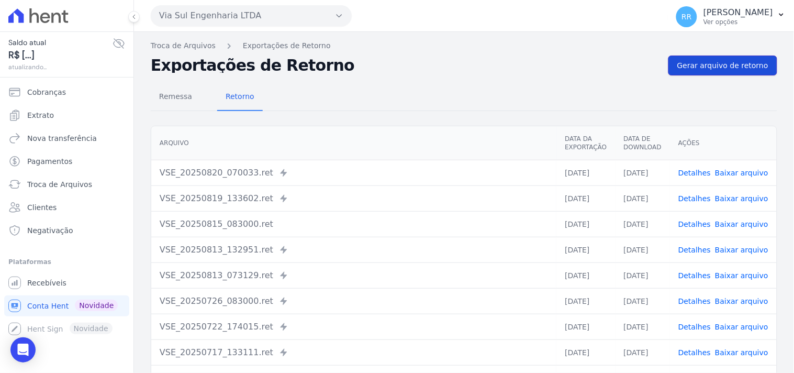
click at [727, 64] on span "Gerar arquivo de retorno" at bounding box center [722, 65] width 91 height 10
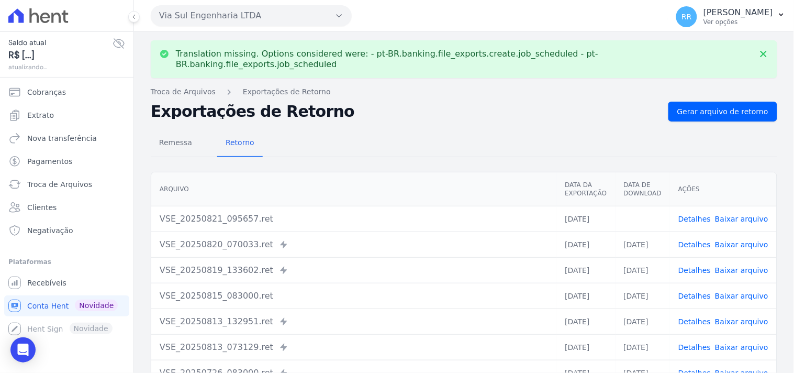
click at [718, 215] on link "Baixar arquivo" at bounding box center [741, 219] width 53 height 8
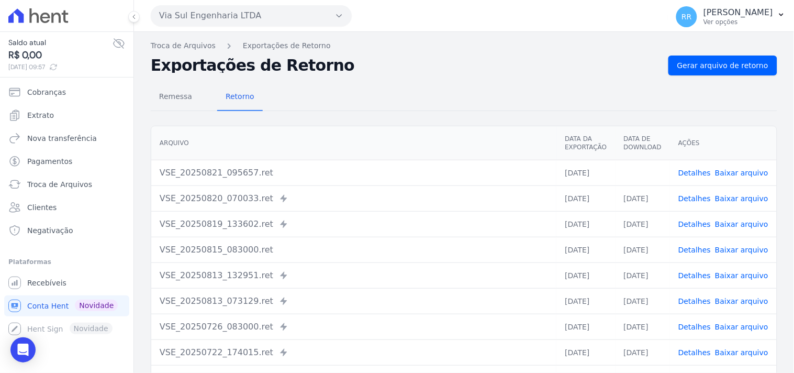
click at [443, 85] on div "Remessa Retorno" at bounding box center [464, 97] width 626 height 27
click at [195, 18] on button "Via Sul Engenharia LTDA" at bounding box center [251, 15] width 201 height 21
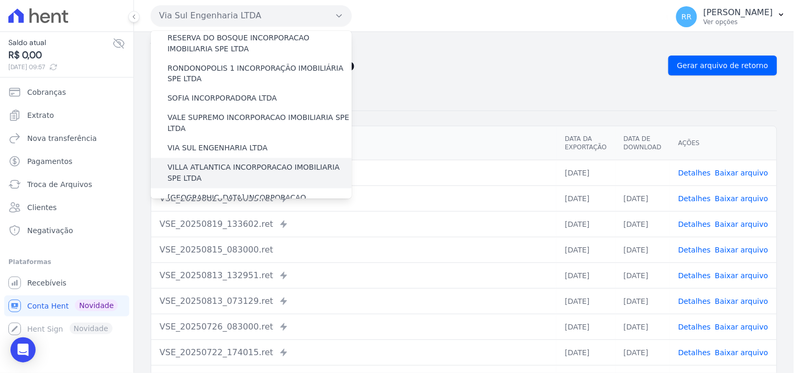
scroll to position [465, 0]
click at [228, 161] on label "VILLA ATLANTICA INCORPORACAO IMOBILIARIA SPE LTDA" at bounding box center [259, 172] width 184 height 22
click at [0, 0] on input "VILLA ATLANTICA INCORPORACAO IMOBILIARIA SPE LTDA" at bounding box center [0, 0] width 0 height 0
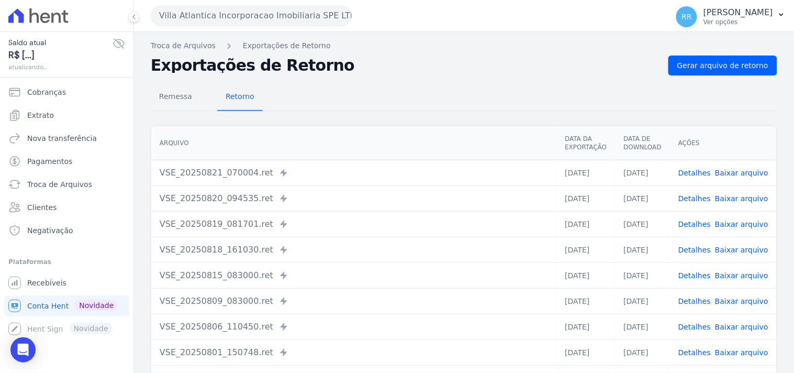
click at [746, 40] on nav "Troca de Arquivos Exportações de Retorno" at bounding box center [464, 45] width 626 height 11
click at [734, 64] on span "Gerar arquivo de retorno" at bounding box center [722, 65] width 91 height 10
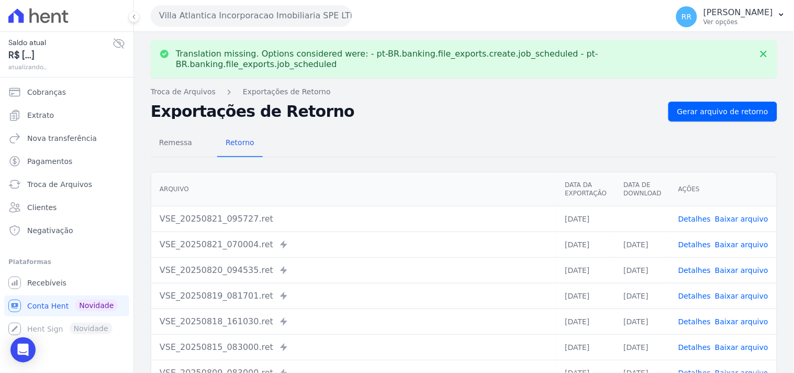
click at [738, 206] on td "Detalhes Baixar arquivo" at bounding box center [723, 219] width 107 height 26
click at [736, 215] on link "Baixar arquivo" at bounding box center [741, 219] width 53 height 8
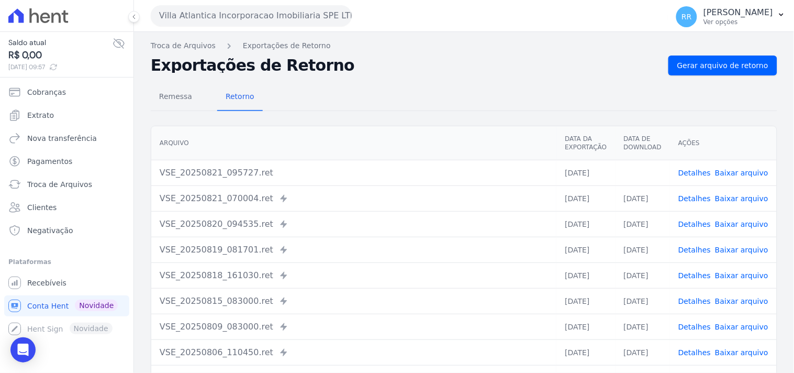
click at [359, 101] on div "Remessa Retorno" at bounding box center [464, 97] width 626 height 27
click at [304, 21] on button "Villa Atlantica Incorporacao Imobiliaria SPE LTDA" at bounding box center [251, 15] width 201 height 21
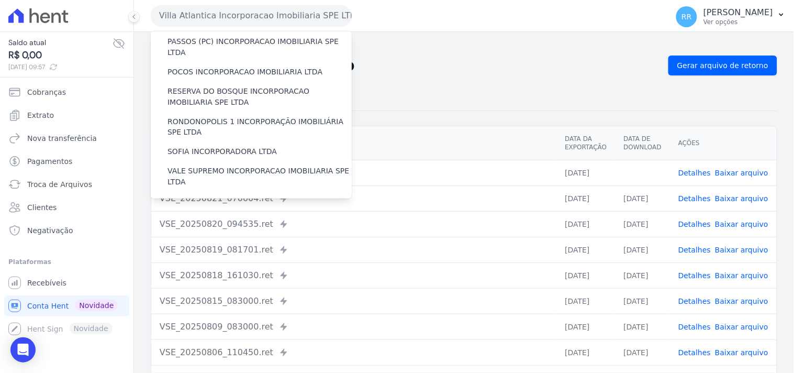
scroll to position [467, 0]
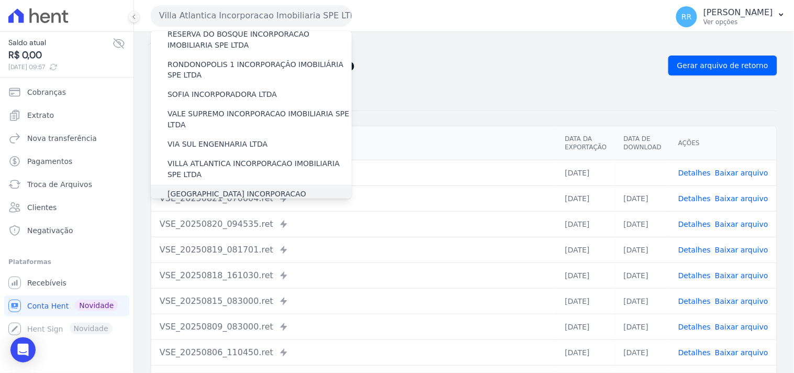
click at [231, 185] on div "[GEOGRAPHIC_DATA] INCORPORACAO IMOBILIARIA SPE LTDA" at bounding box center [251, 200] width 201 height 30
click at [229, 189] on label "[GEOGRAPHIC_DATA] INCORPORACAO IMOBILIARIA SPE LTDA" at bounding box center [259, 200] width 184 height 22
click at [0, 0] on input "[GEOGRAPHIC_DATA] INCORPORACAO IMOBILIARIA SPE LTDA" at bounding box center [0, 0] width 0 height 0
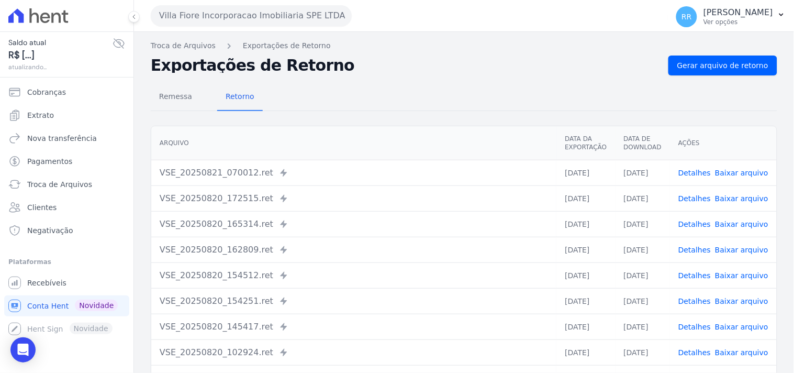
click at [701, 54] on div "Troca de Arquivos Exportações de Retorno Exportações de Retorno Gerar arquivo d…" at bounding box center [464, 247] width 660 height 430
click at [700, 66] on span "Gerar arquivo de retorno" at bounding box center [722, 65] width 91 height 10
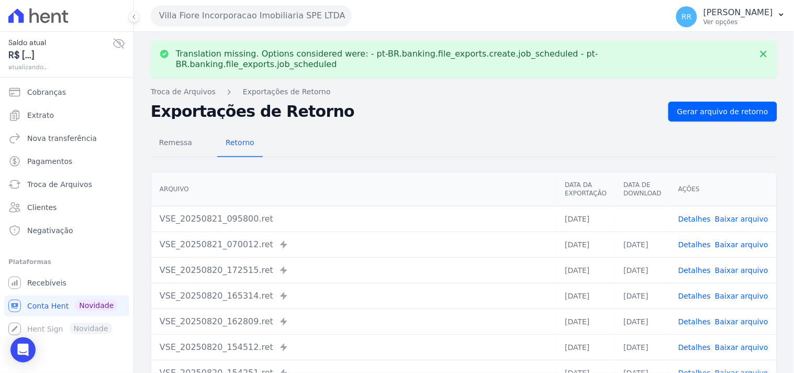
click at [738, 215] on link "Baixar arquivo" at bounding box center [741, 219] width 53 height 8
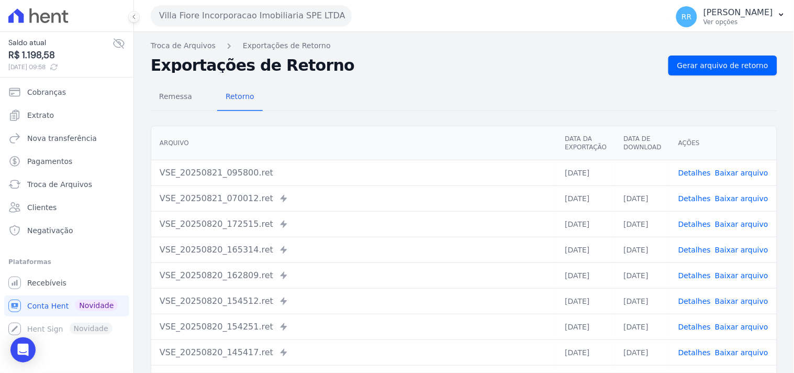
click at [374, 56] on div "Exportações de Retorno Gerar arquivo de retorno" at bounding box center [464, 65] width 626 height 20
click at [264, 24] on button "Villa Fiore Incorporacao Imobiliaria SPE LTDA" at bounding box center [251, 15] width 201 height 21
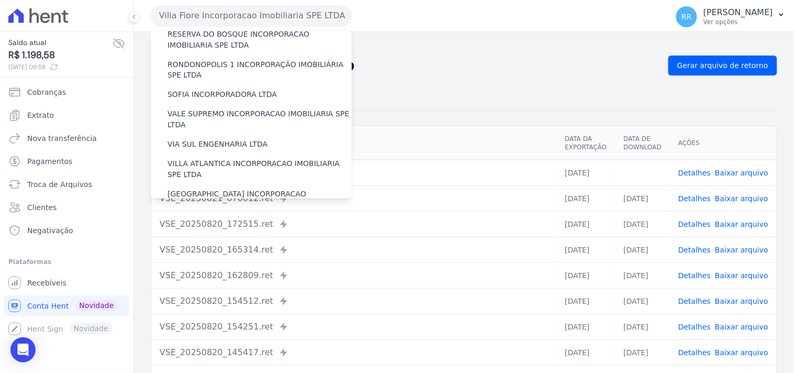
click at [227, 219] on label "VILLA TROPICAL INCORPORAÇÃO IMOBILIÁRIA SPE LTDA" at bounding box center [259, 230] width 184 height 22
click at [233, 219] on label "VILLA TROPICAL INCORPORAÇÃO IMOBILIÁRIA SPE LTDA" at bounding box center [259, 230] width 184 height 22
click at [0, 0] on input "VILLA TROPICAL INCORPORAÇÃO IMOBILIÁRIA SPE LTDA" at bounding box center [0, 0] width 0 height 0
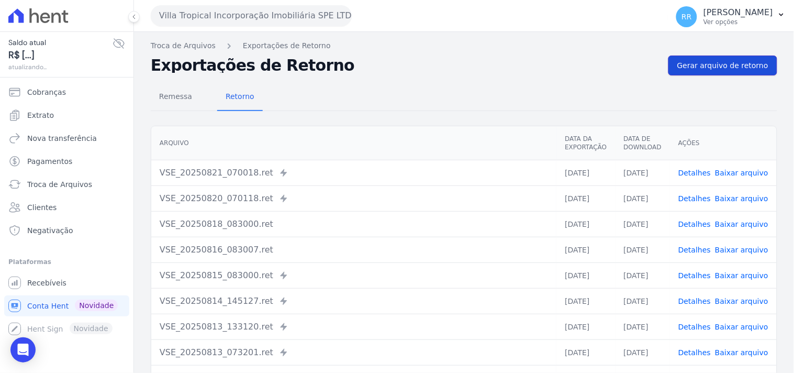
click at [718, 63] on span "Gerar arquivo de retorno" at bounding box center [722, 65] width 91 height 10
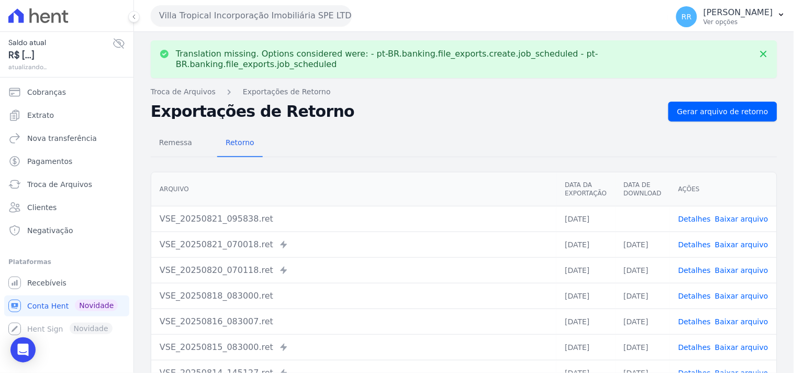
click at [757, 215] on link "Baixar arquivo" at bounding box center [741, 219] width 53 height 8
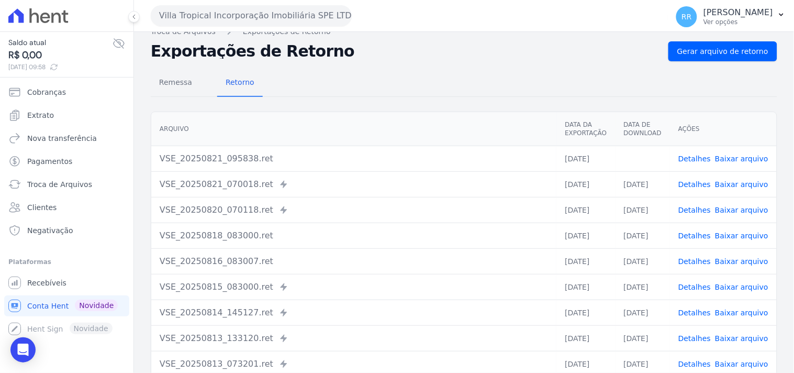
scroll to position [0, 0]
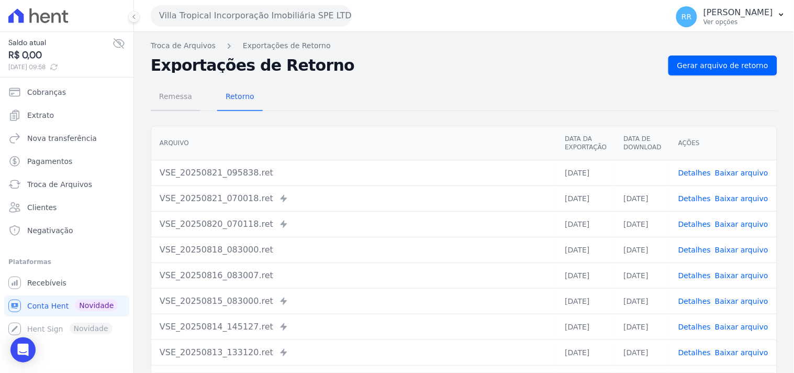
click at [169, 97] on span "Remessa" at bounding box center [176, 96] width 46 height 21
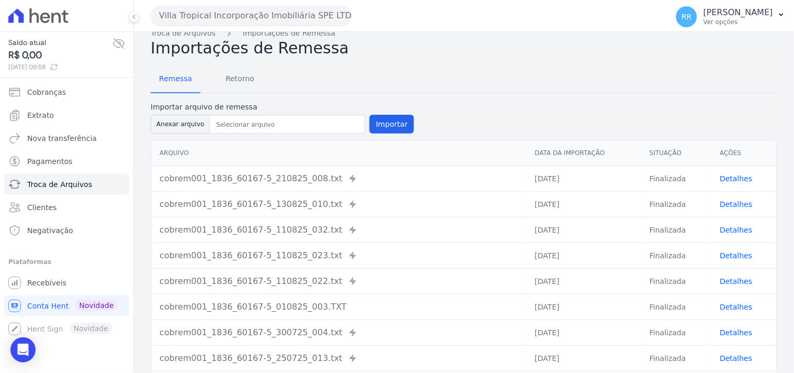
scroll to position [10, 0]
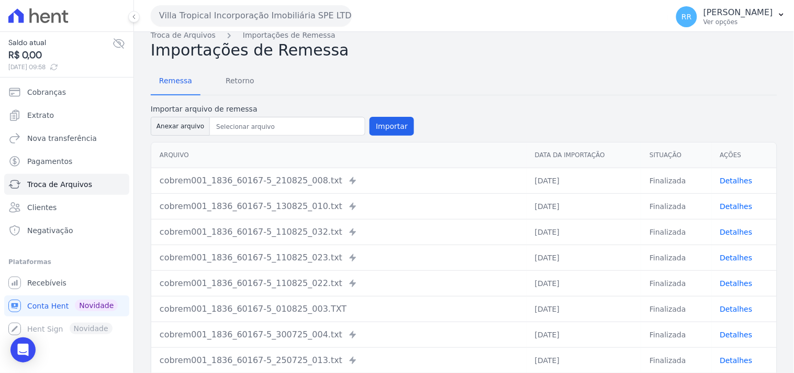
click at [723, 182] on link "Detalhes" at bounding box center [736, 180] width 32 height 8
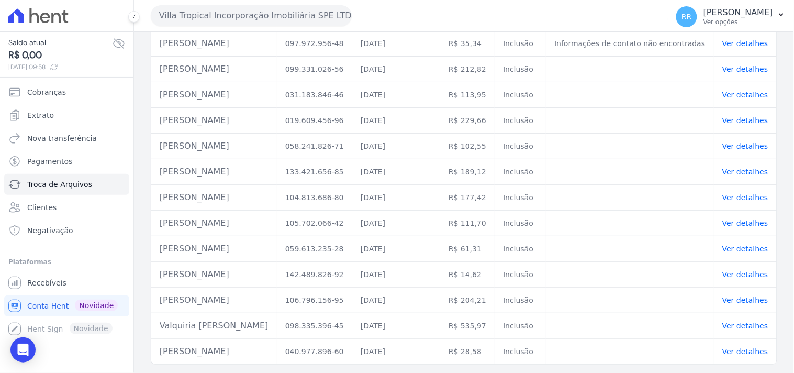
scroll to position [251, 0]
click at [264, 104] on td "[PERSON_NAME]" at bounding box center [214, 95] width 126 height 26
drag, startPoint x: 289, startPoint y: 115, endPoint x: 160, endPoint y: 121, distance: 129.4
click at [160, 121] on td "[PERSON_NAME]" at bounding box center [214, 121] width 126 height 26
click at [204, 99] on td "[PERSON_NAME]" at bounding box center [214, 95] width 126 height 26
